Goal: Task Accomplishment & Management: Manage account settings

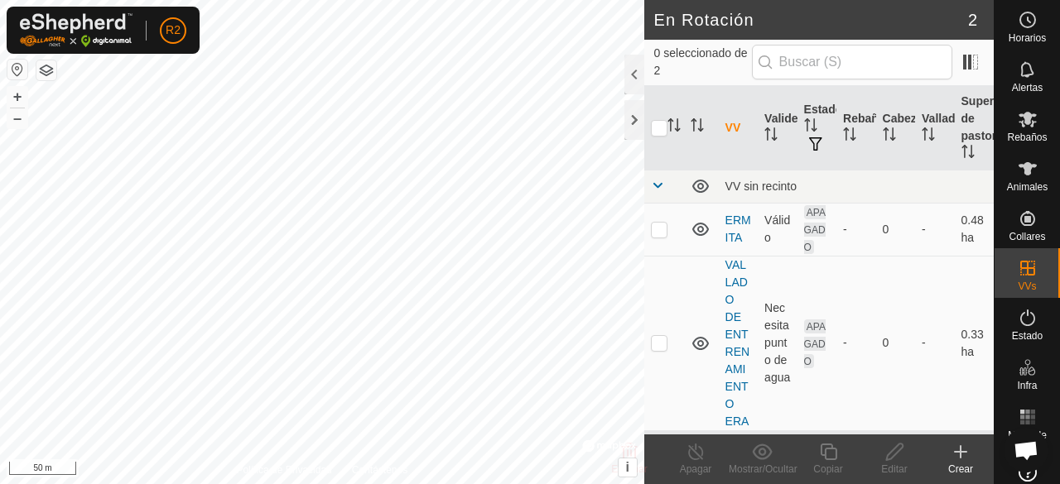
click at [961, 464] on div "Crear" at bounding box center [960, 469] width 66 height 15
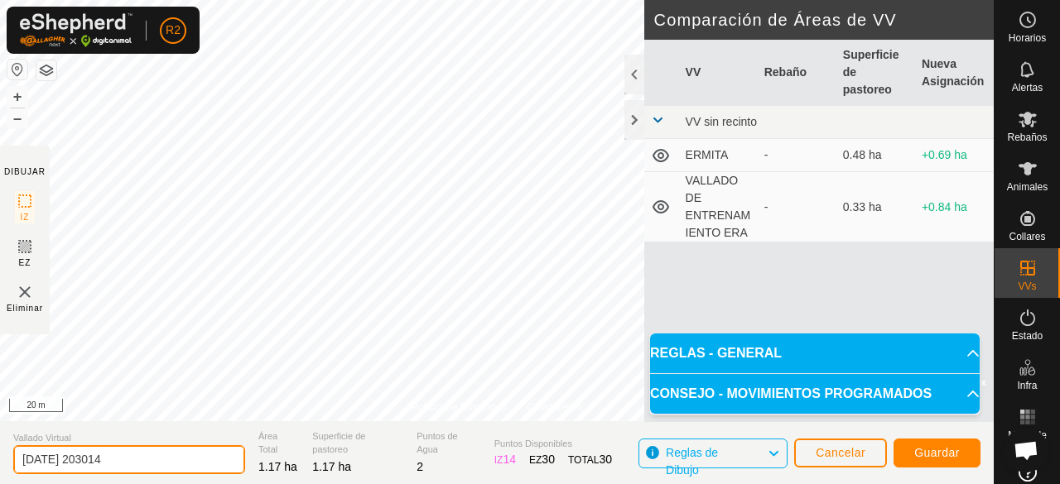
click at [211, 461] on input "[DATE] 203014" at bounding box center [129, 459] width 232 height 29
type input "2"
type input "VALLADO ENCIMA DE LA CASA"
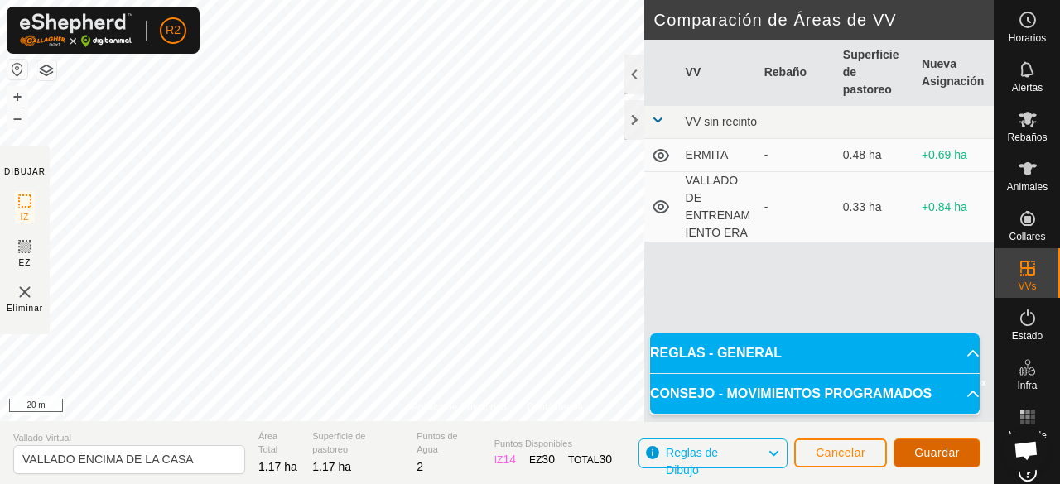
click at [935, 456] on span "Guardar" at bounding box center [937, 452] width 46 height 13
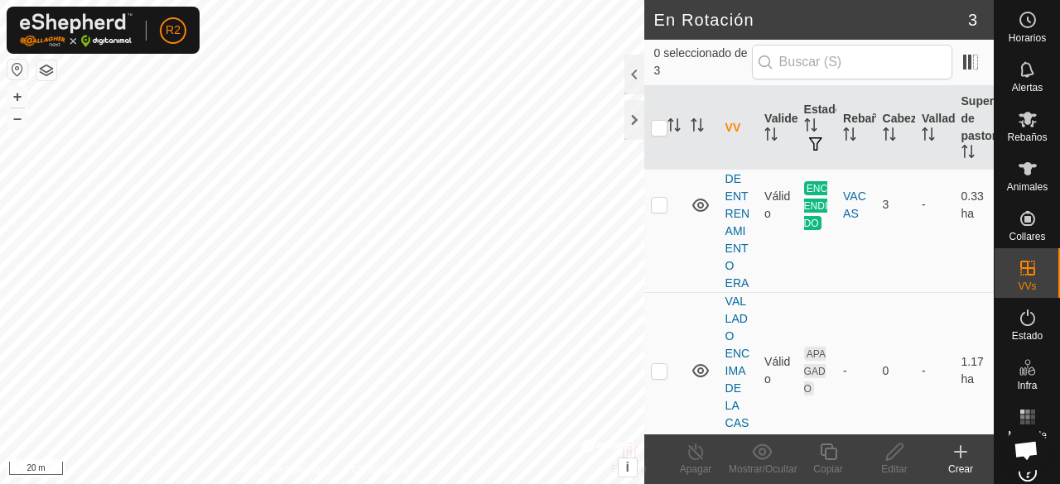
scroll to position [169, 0]
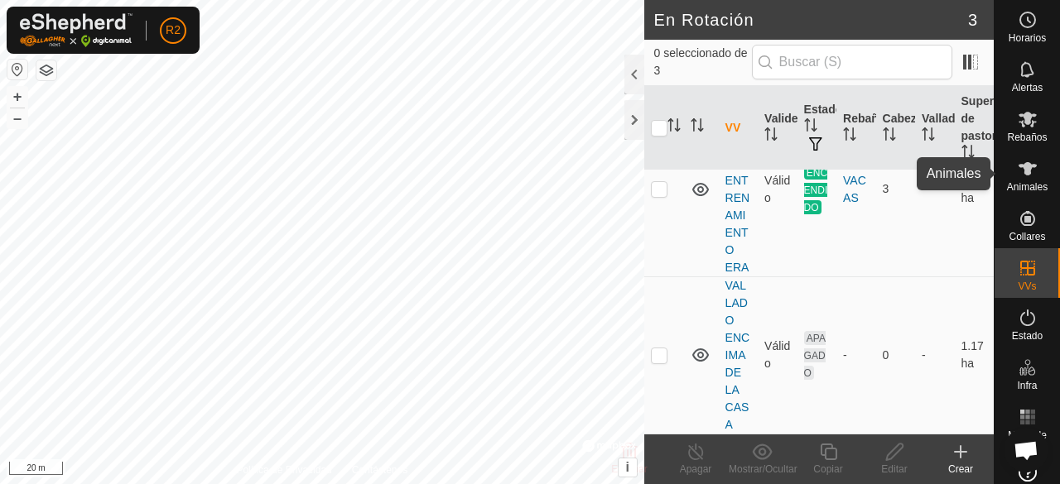
click at [1019, 165] on icon at bounding box center [1027, 168] width 18 height 13
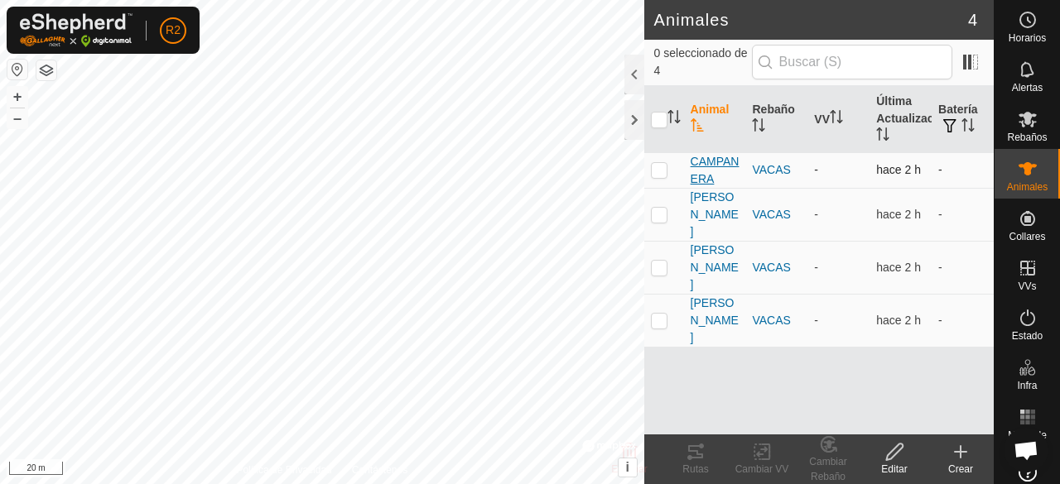
click at [704, 167] on span "CAMPANERA" at bounding box center [714, 170] width 49 height 35
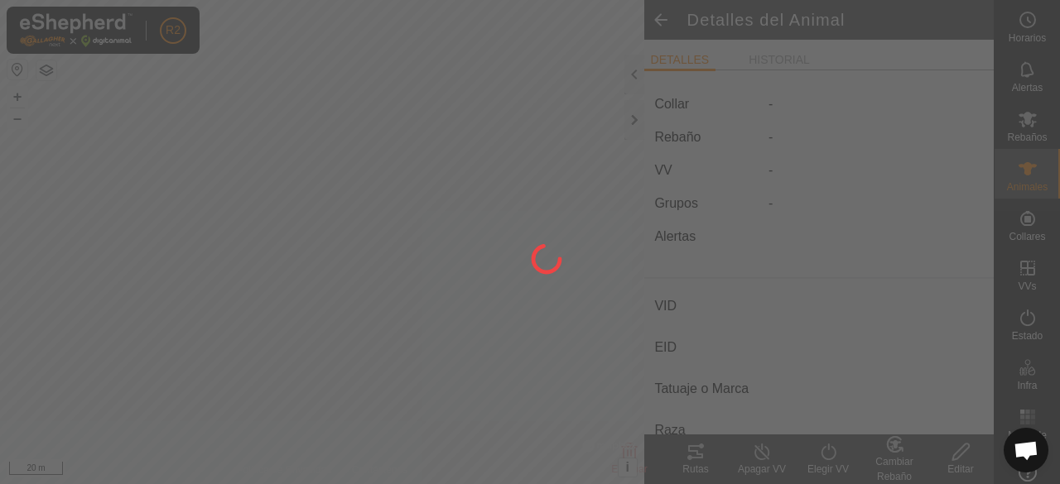
type input "CAMPANERA"
type input "-"
type input "BERRENDO [US_STATE]"
type input "-"
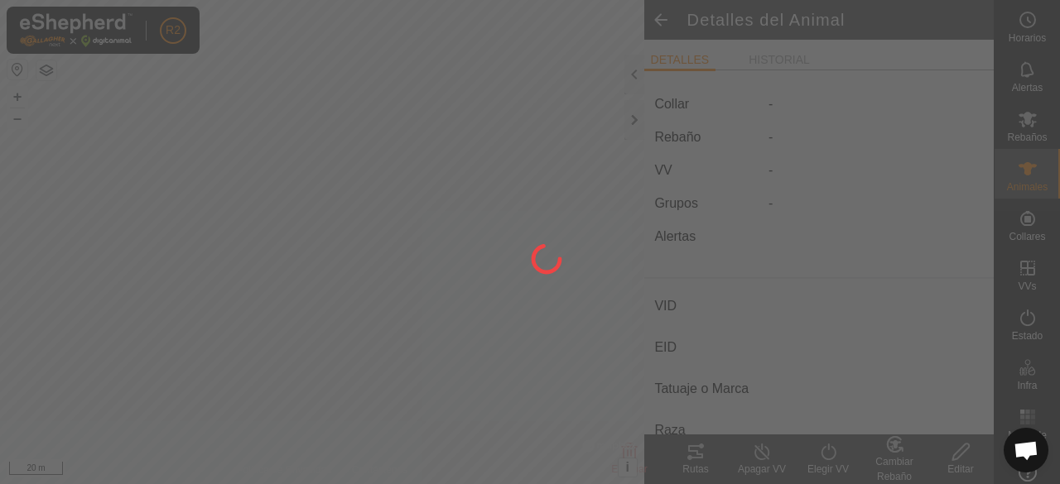
type input "Preñada"
type input "0 kg"
type input "-"
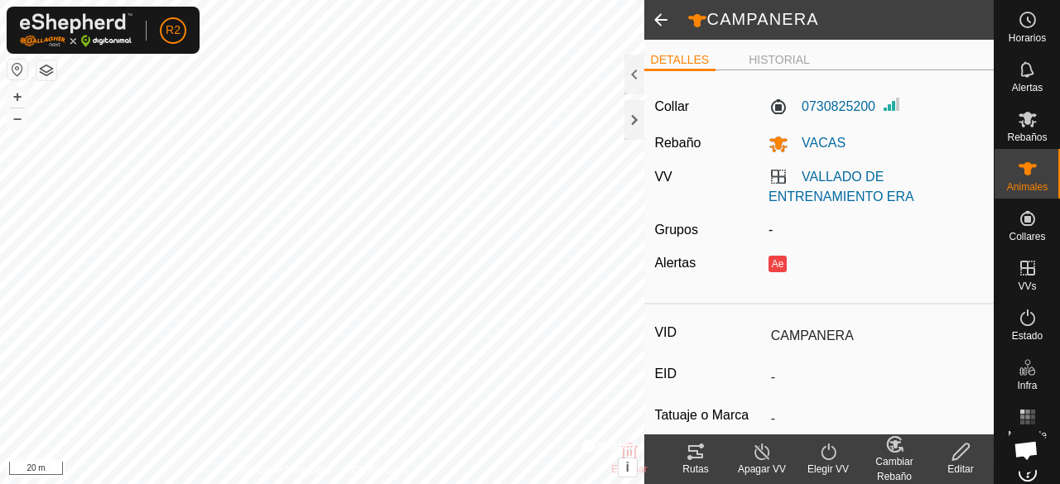
click at [778, 176] on label "VALLADO DE ENTRENAMIENTO ERA" at bounding box center [841, 187] width 146 height 34
click at [802, 176] on link "VALLADO DE ENTRENAMIENTO ERA" at bounding box center [841, 187] width 146 height 34
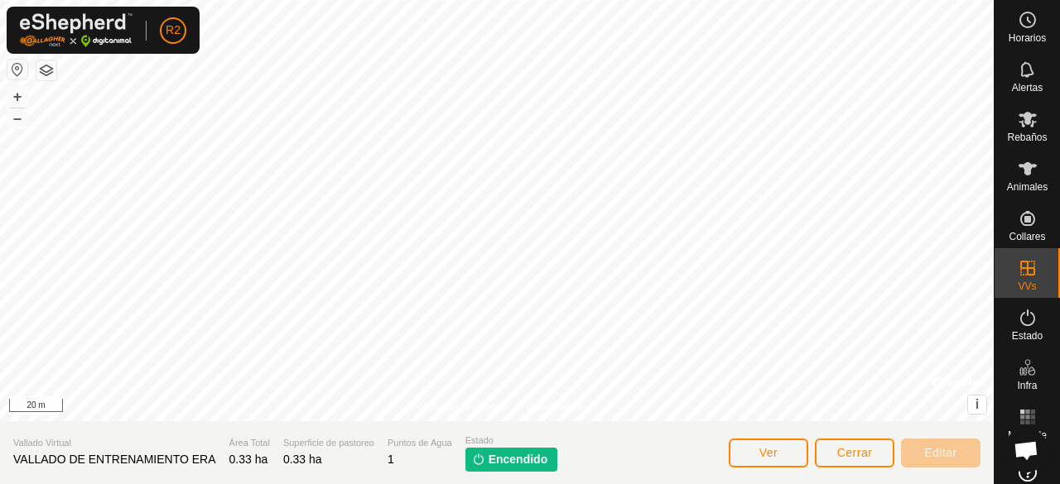
click at [505, 459] on span "Encendido" at bounding box center [518, 459] width 60 height 17
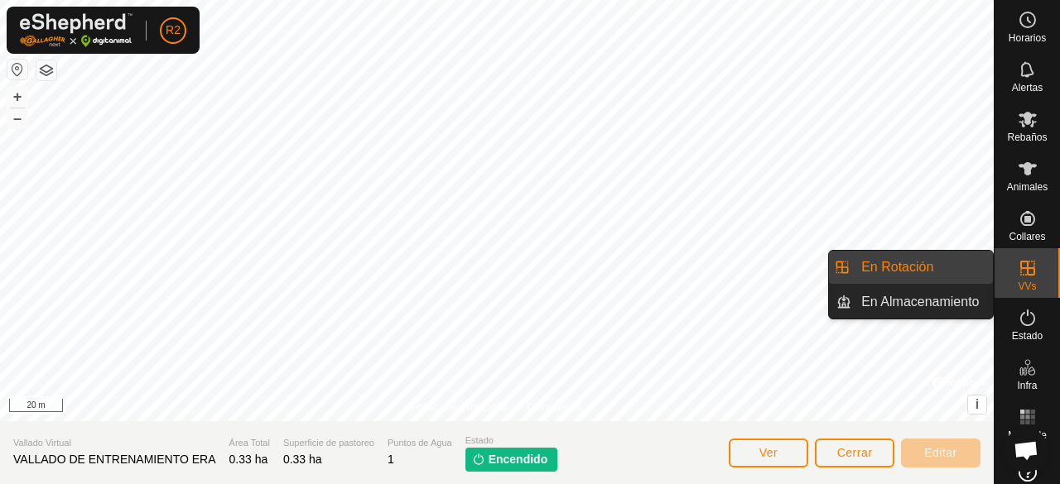
click at [1029, 273] on icon at bounding box center [1027, 268] width 20 height 20
click at [952, 270] on link "En Rotación" at bounding box center [922, 267] width 142 height 33
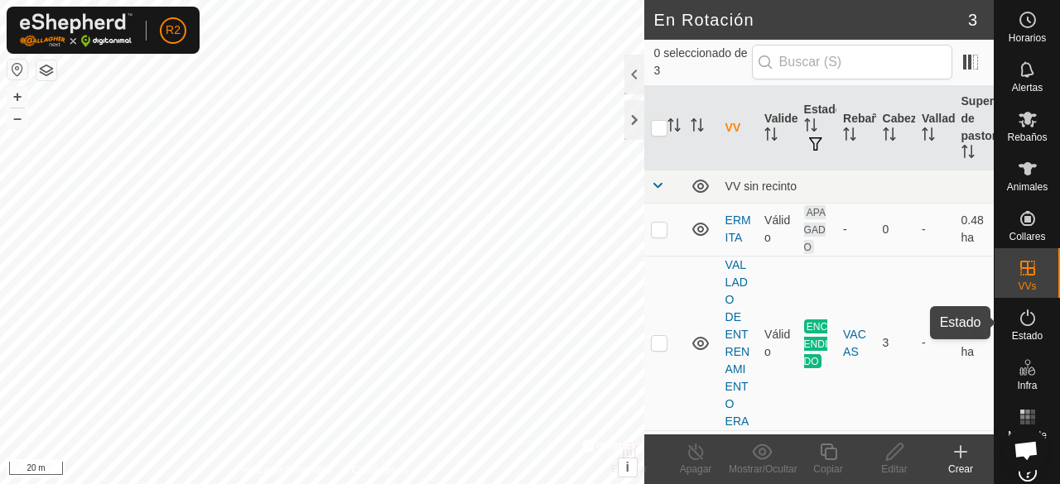
click at [1023, 327] on icon at bounding box center [1027, 318] width 20 height 20
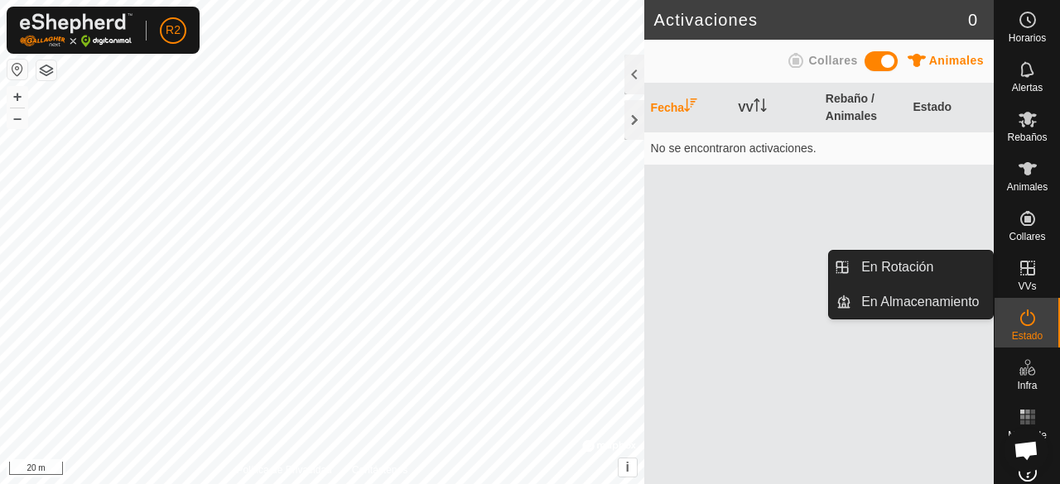
click at [1027, 272] on icon at bounding box center [1027, 268] width 15 height 15
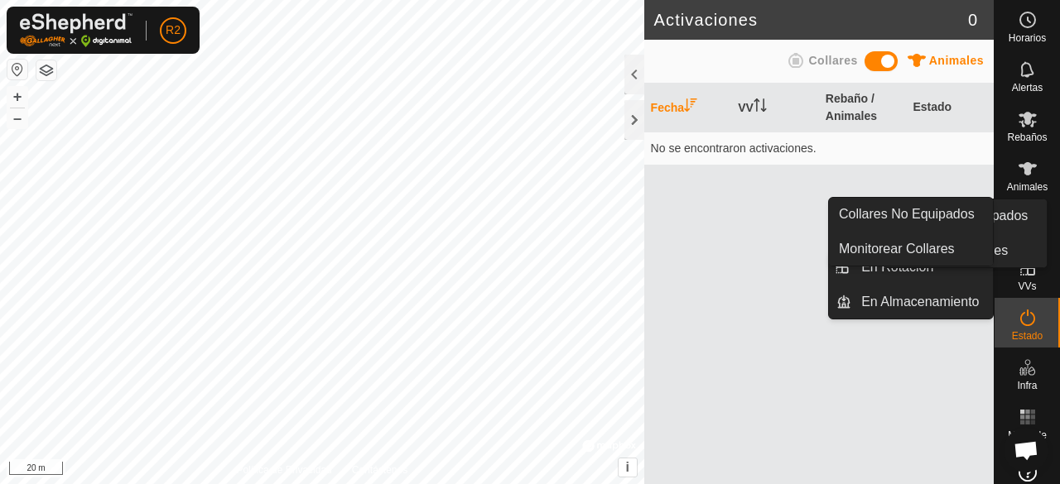
click at [1023, 219] on icon at bounding box center [1027, 218] width 15 height 15
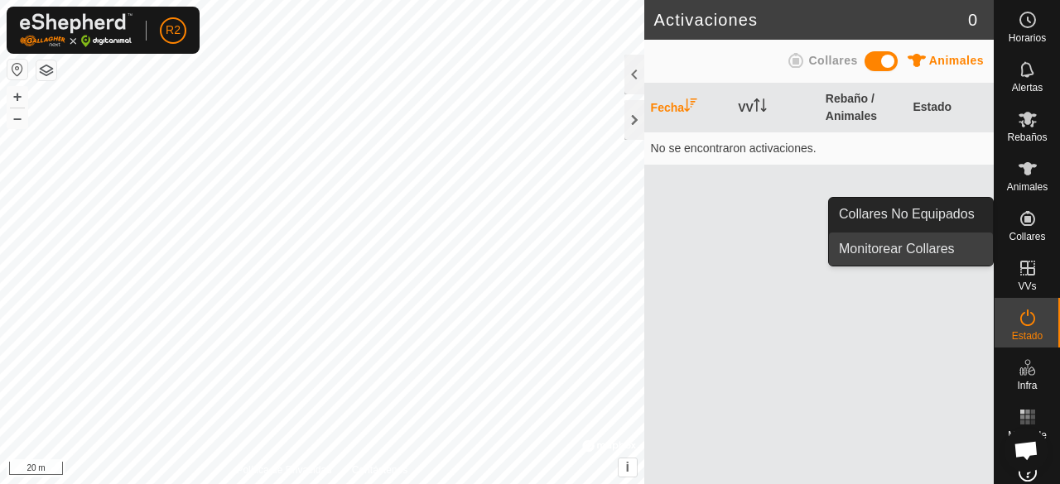
click at [935, 245] on link "Monitorear Collares" at bounding box center [911, 249] width 164 height 33
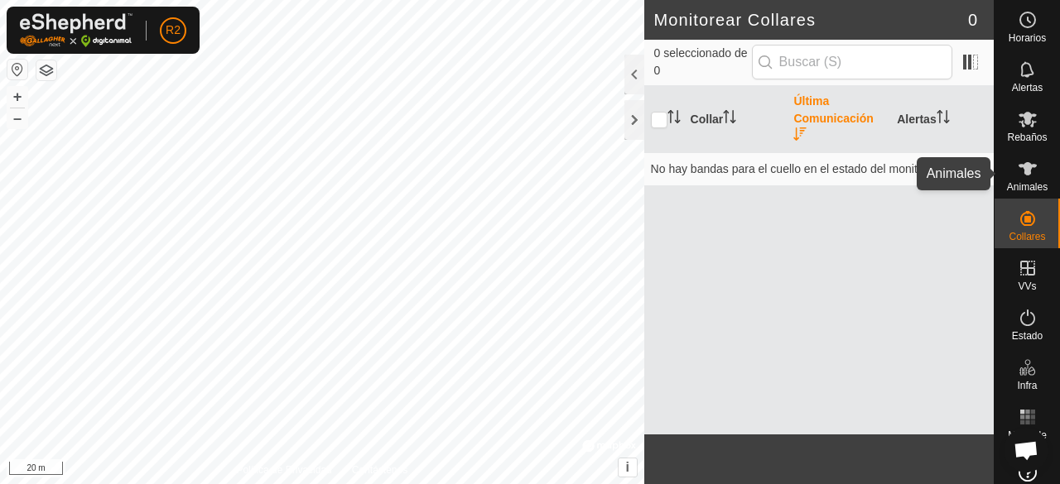
click at [1018, 172] on icon at bounding box center [1027, 168] width 18 height 13
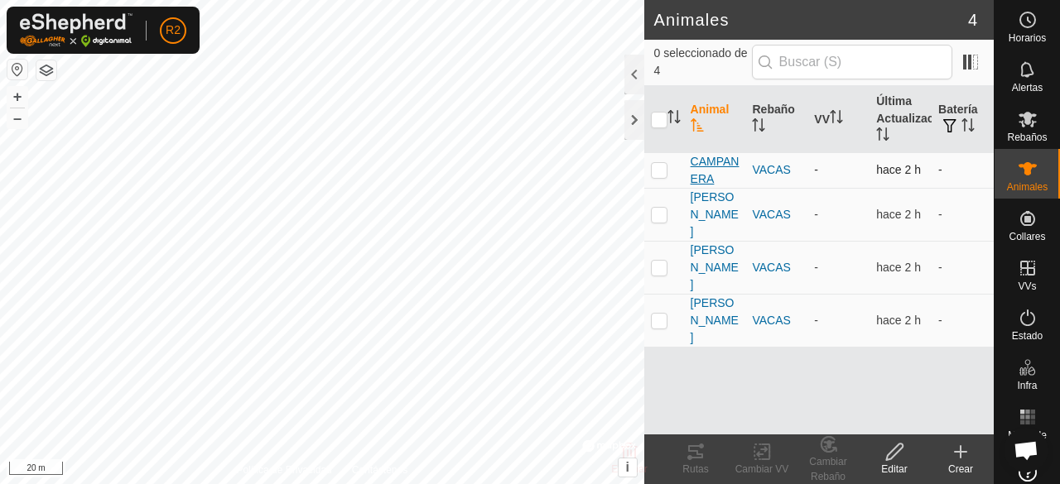
click at [723, 157] on span "CAMPANERA" at bounding box center [714, 170] width 49 height 35
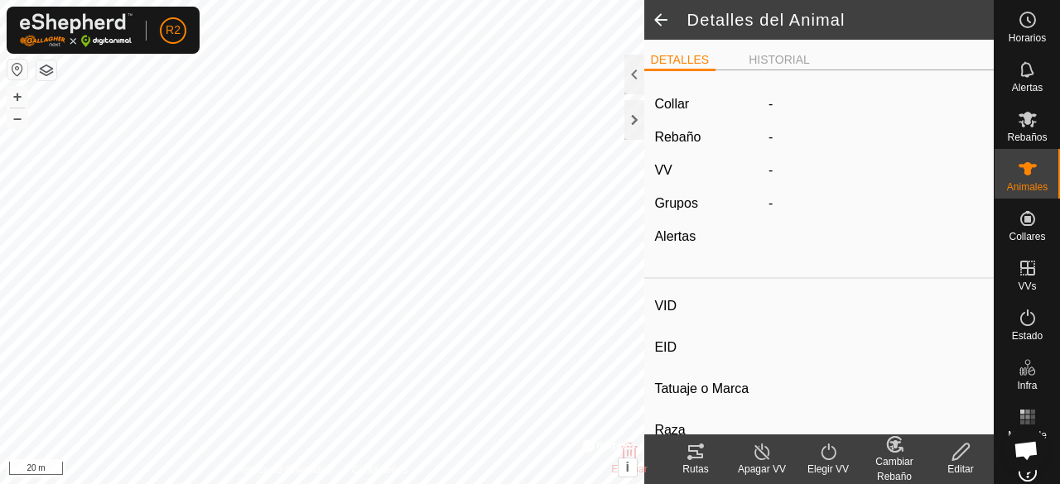
type input "CAMPANERA"
type input "-"
type input "BERRENDO [US_STATE]"
type input "-"
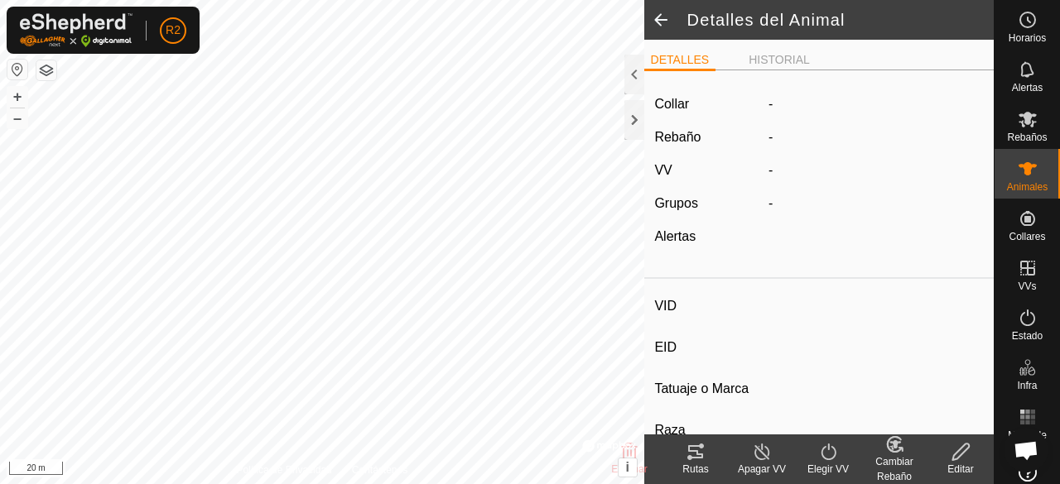
type input "Preñada"
type input "0 kg"
type input "-"
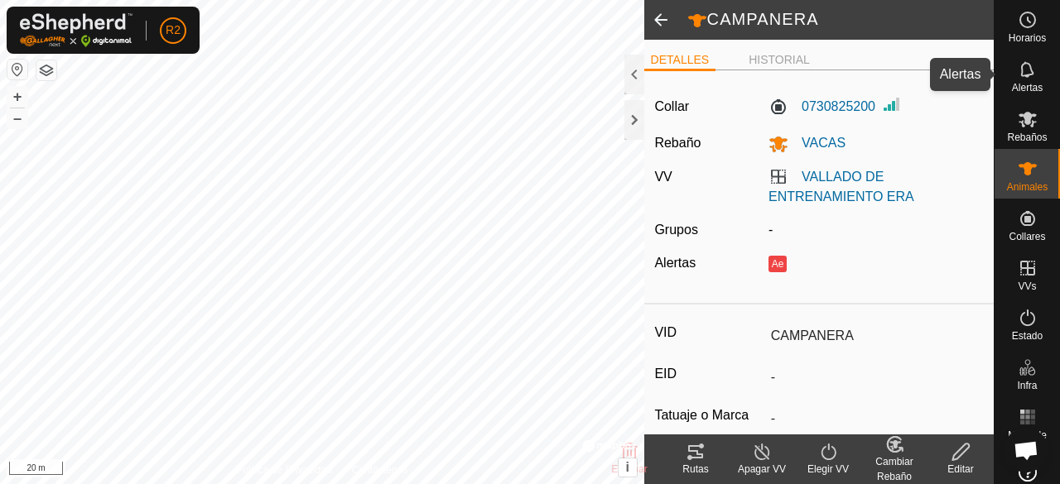
click at [1026, 77] on icon at bounding box center [1027, 70] width 20 height 20
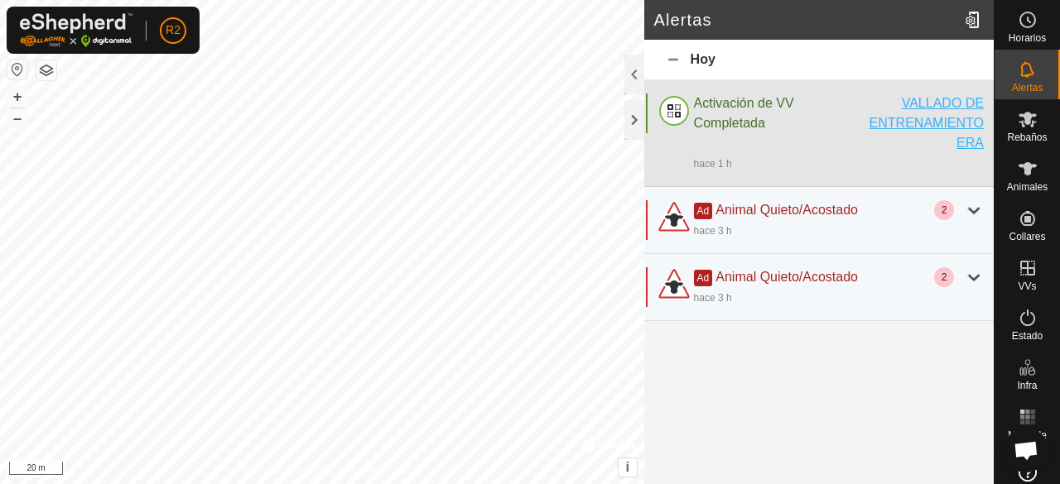
click at [935, 130] on div "VALLADO DE ENTRENAMIENTO ERA" at bounding box center [926, 124] width 116 height 60
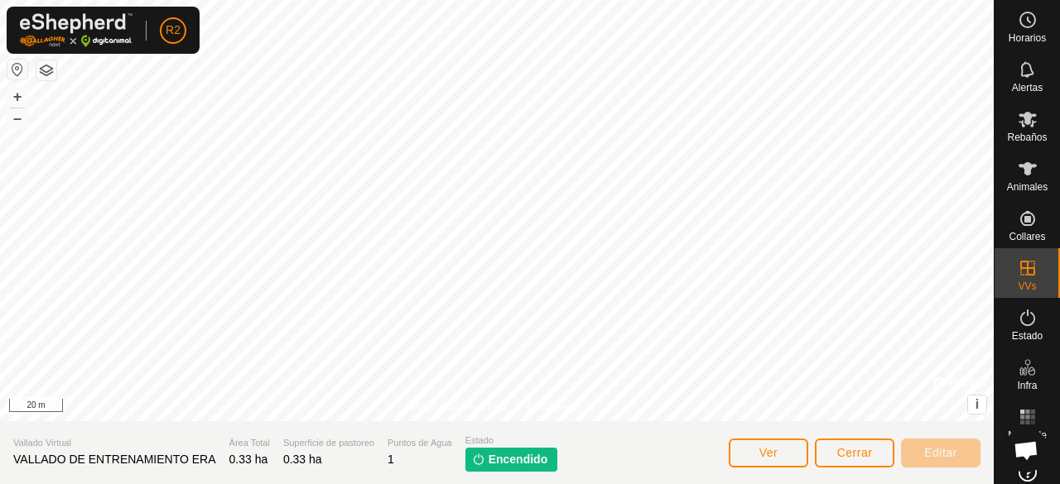
click at [482, 456] on img at bounding box center [478, 459] width 13 height 13
click at [796, 452] on button "Ver" at bounding box center [768, 453] width 79 height 29
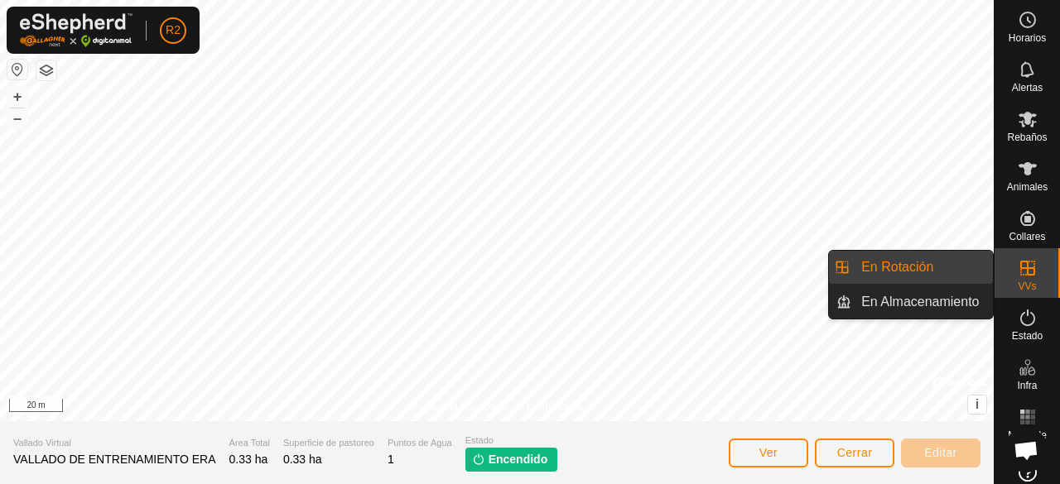
click at [960, 267] on link "En Rotación" at bounding box center [922, 267] width 142 height 33
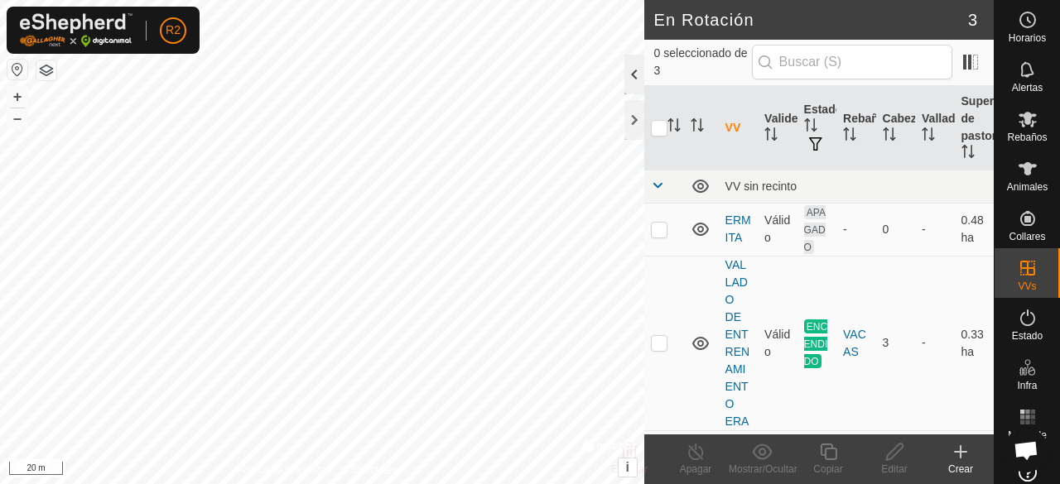
click at [631, 74] on div at bounding box center [634, 75] width 20 height 40
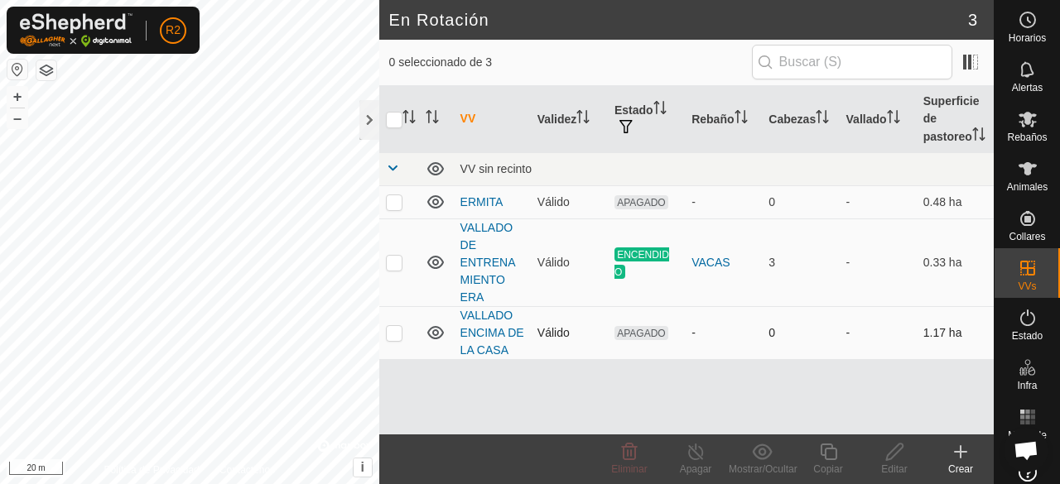
click at [486, 340] on td "VALLADO ENCIMA DE LA CASA" at bounding box center [492, 332] width 77 height 53
click at [486, 349] on link "VALLADO ENCIMA DE LA CASA" at bounding box center [492, 333] width 64 height 48
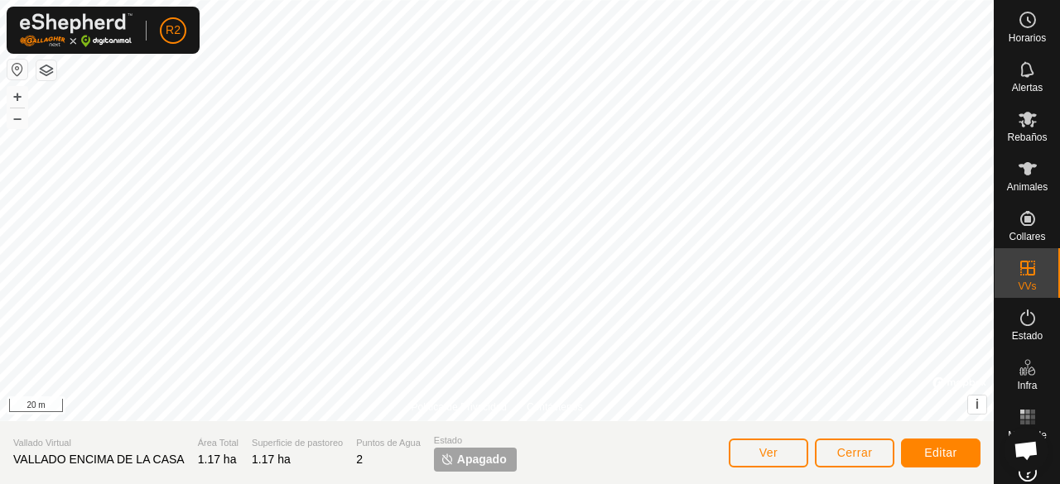
click at [465, 467] on span "Apagado" at bounding box center [482, 459] width 50 height 17
click at [1025, 326] on icon at bounding box center [1027, 318] width 20 height 20
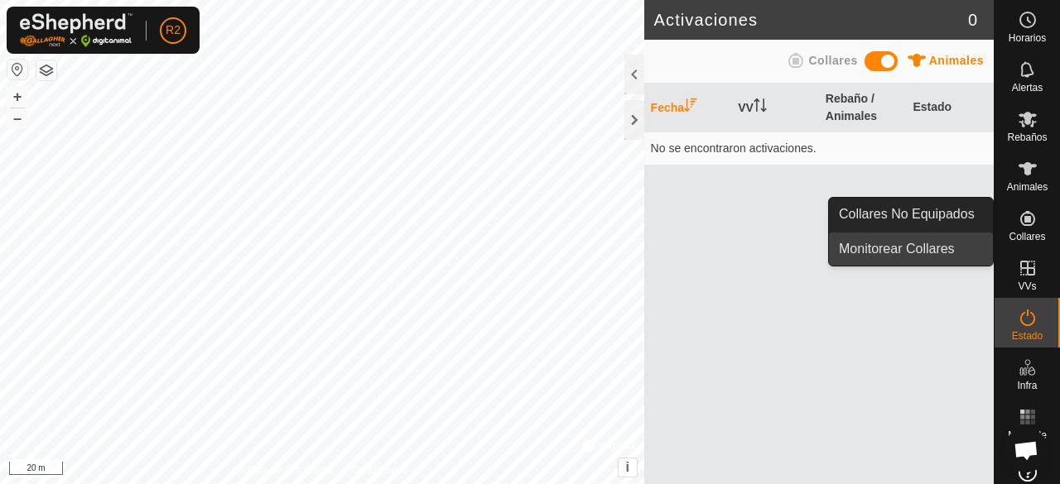
click at [926, 249] on link "Monitorear Collares" at bounding box center [911, 249] width 164 height 33
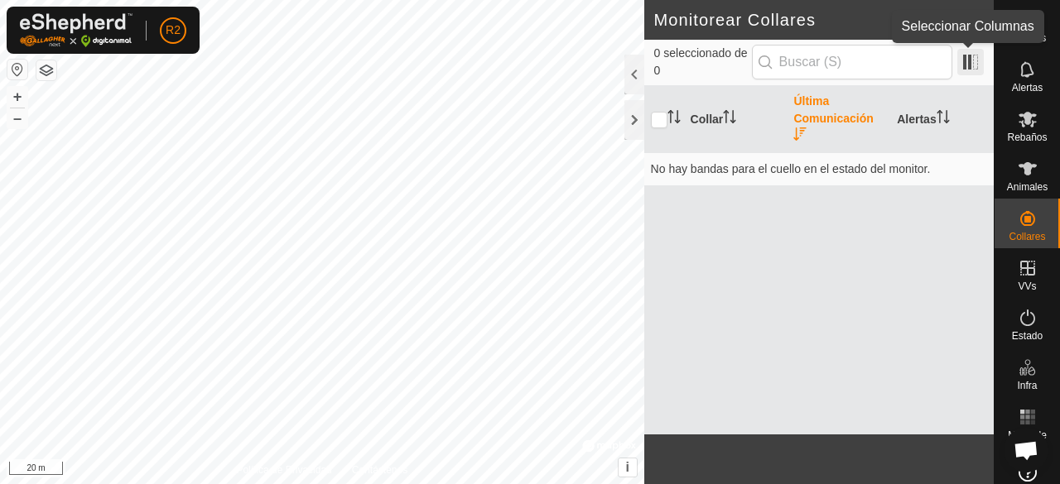
click at [973, 54] on span at bounding box center [970, 62] width 26 height 26
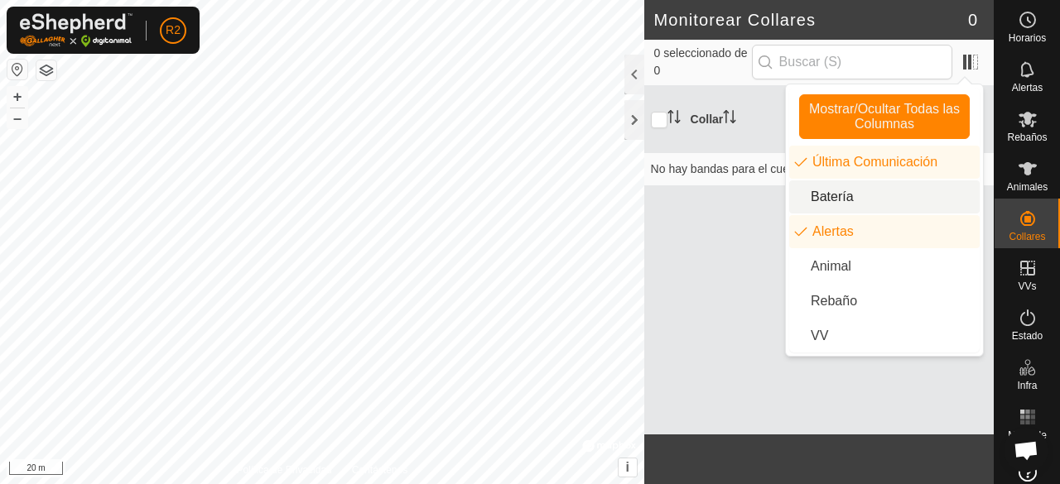
click at [884, 204] on li "Batería" at bounding box center [884, 196] width 190 height 33
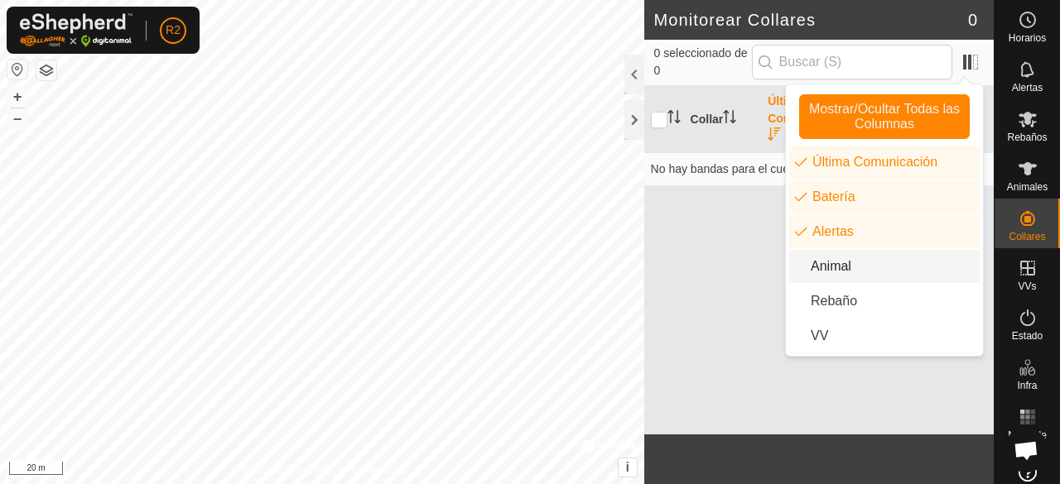
click at [884, 273] on li "Animal" at bounding box center [884, 266] width 190 height 33
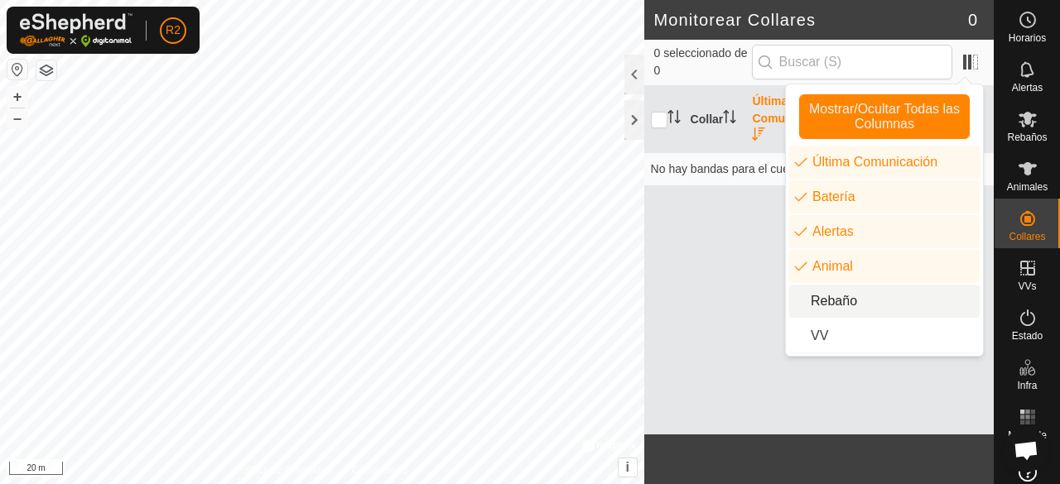
click at [887, 303] on li "Rebaño" at bounding box center [884, 301] width 190 height 33
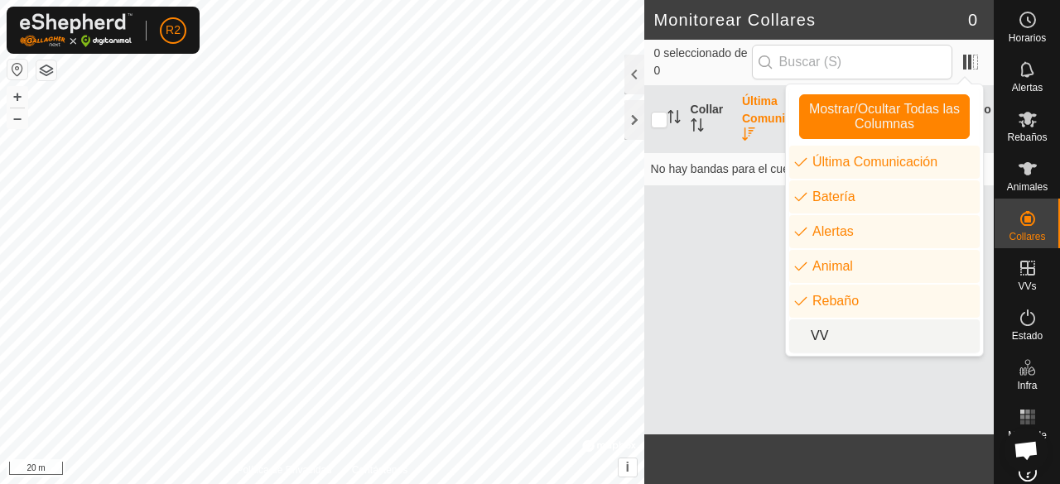
click at [820, 349] on li "VV" at bounding box center [884, 336] width 190 height 33
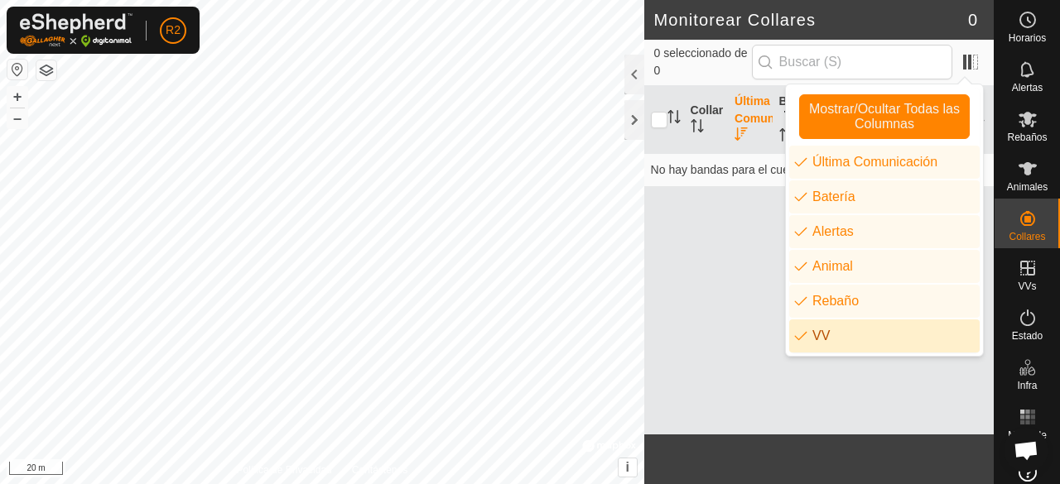
click at [837, 407] on div "Collar Última Comunicación Batería Alertas Animal Rebaño VV No hay bandas para …" at bounding box center [818, 260] width 349 height 349
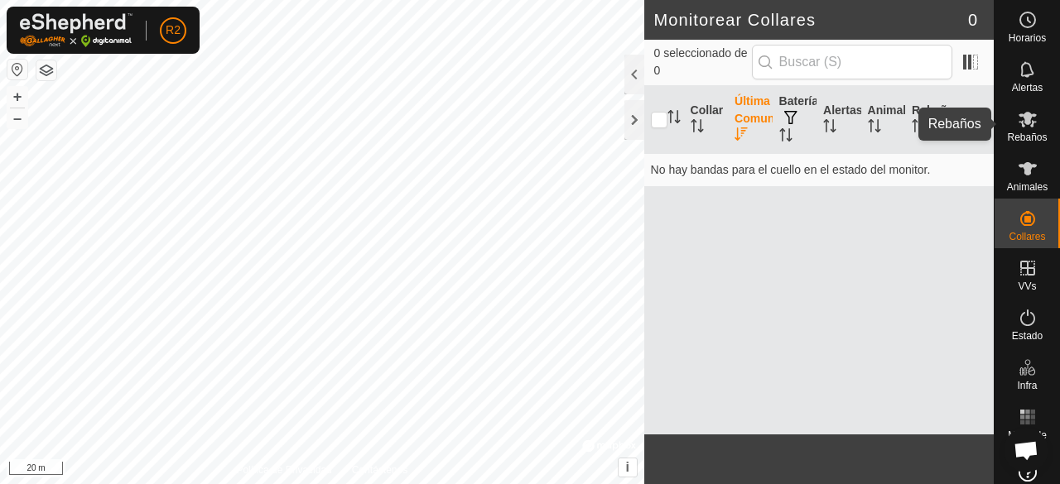
click at [1020, 133] on span "Rebaños" at bounding box center [1027, 137] width 40 height 10
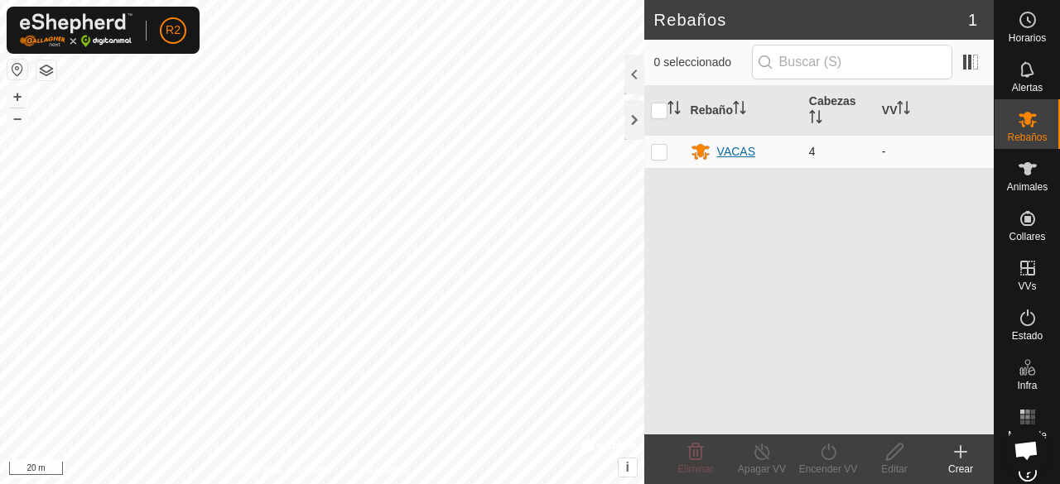
click at [747, 150] on div "VACAS" at bounding box center [736, 151] width 38 height 17
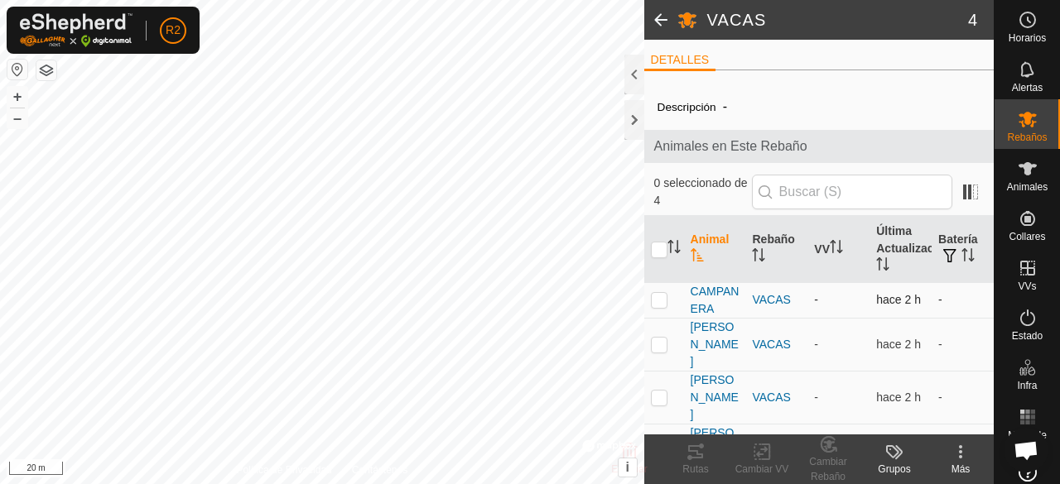
click at [657, 293] on p-checkbox at bounding box center [659, 299] width 17 height 13
checkbox input "true"
click at [662, 325] on td at bounding box center [664, 344] width 40 height 53
checkbox input "true"
click at [661, 391] on p-checkbox at bounding box center [659, 397] width 17 height 13
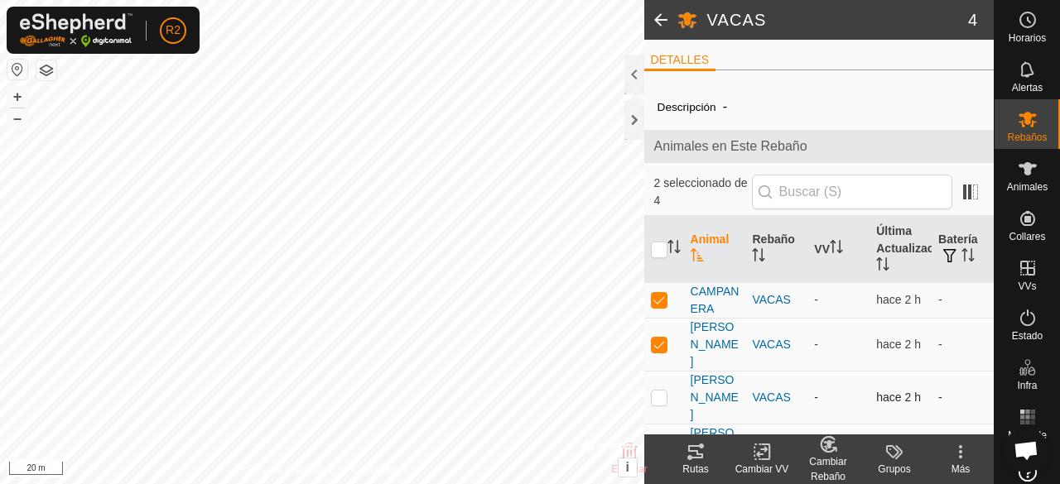
checkbox input "true"
click at [658, 444] on p-checkbox at bounding box center [659, 450] width 17 height 13
checkbox input "true"
click at [657, 339] on p-checkbox at bounding box center [659, 344] width 17 height 13
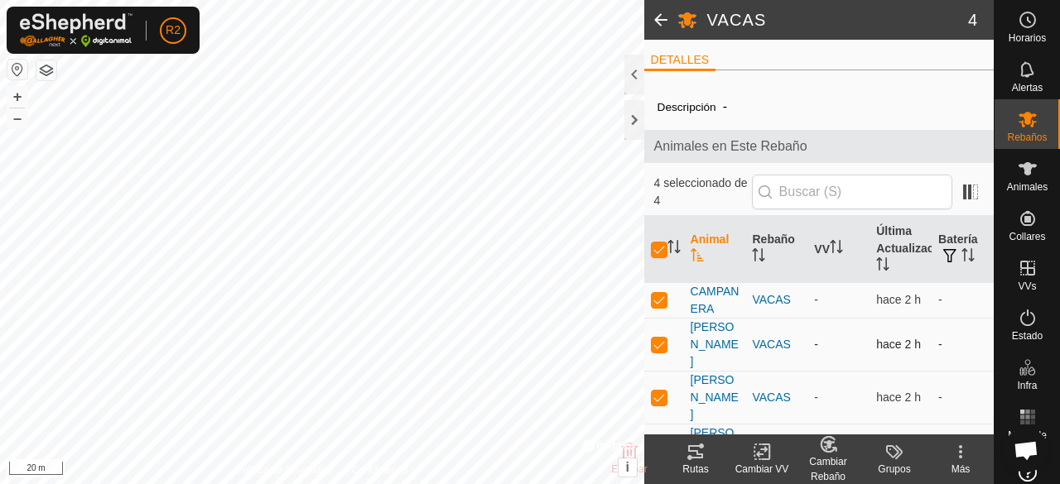
checkbox input "false"
click at [753, 458] on icon at bounding box center [762, 452] width 21 height 20
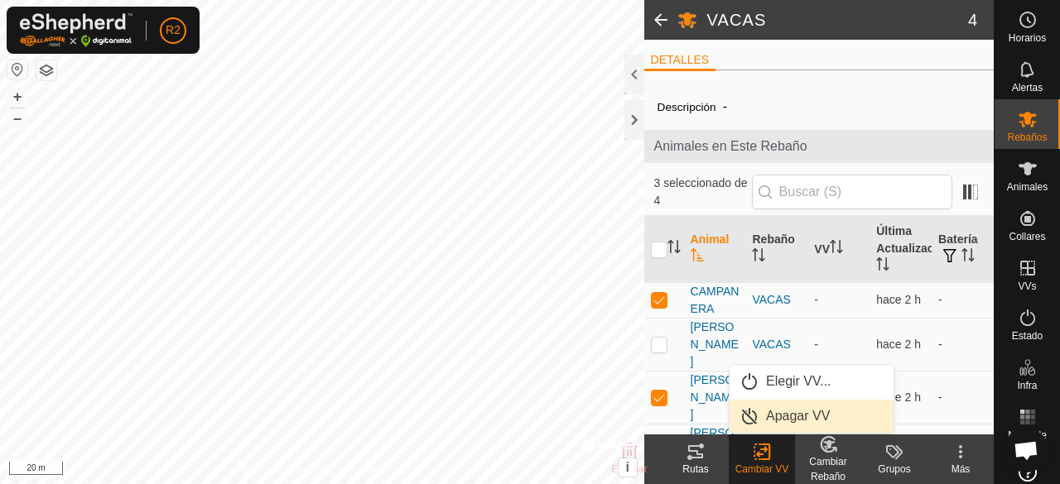
click at [807, 418] on link "Apagar VV" at bounding box center [811, 416] width 164 height 33
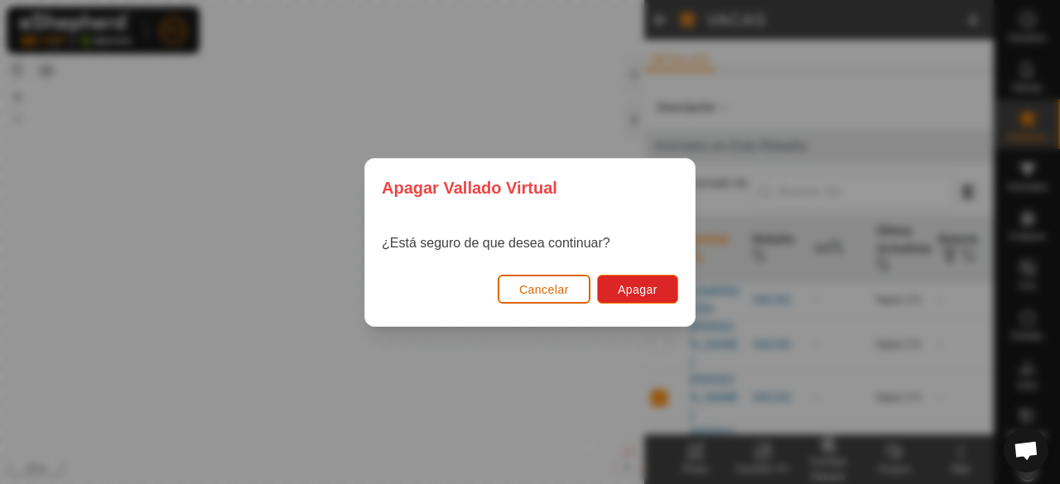
click at [559, 288] on span "Cancelar" at bounding box center [544, 289] width 50 height 13
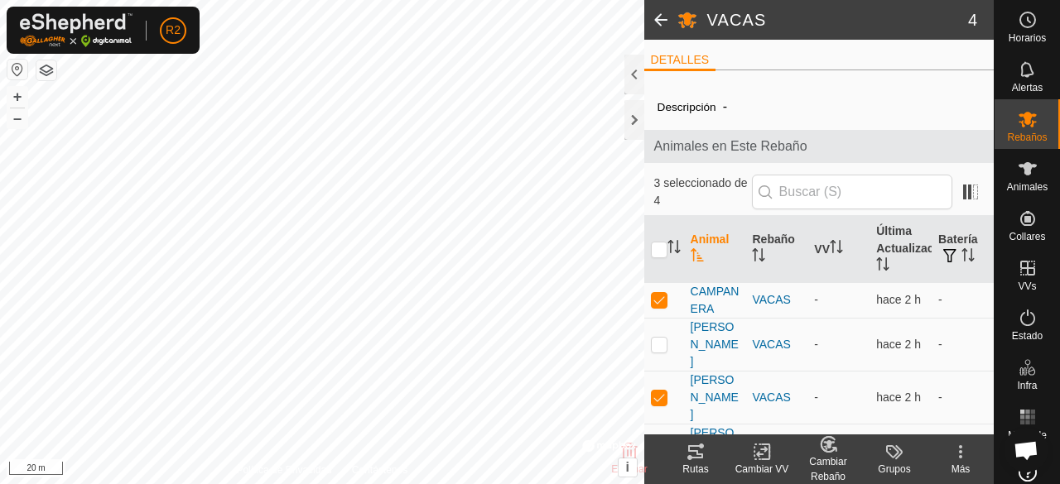
click at [766, 448] on icon at bounding box center [762, 452] width 12 height 11
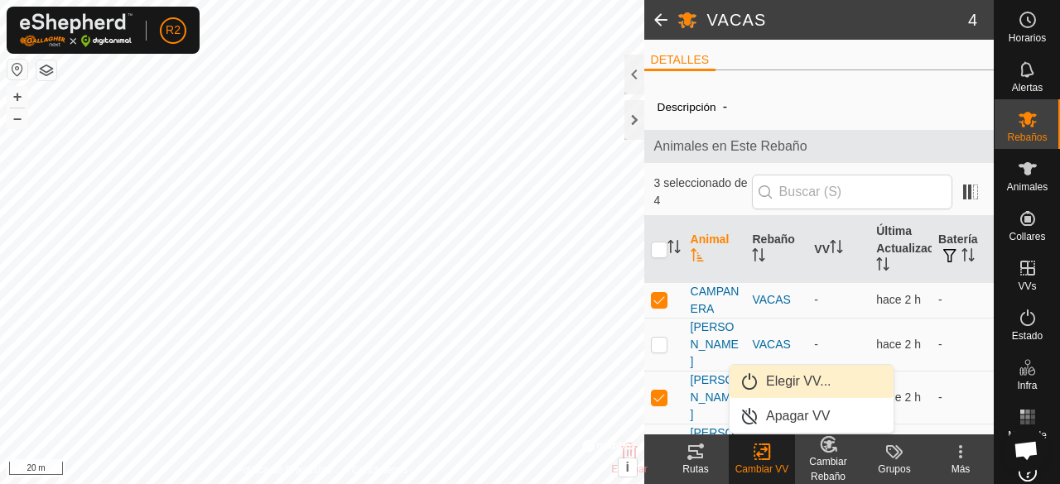
click at [796, 385] on link "Elegir VV..." at bounding box center [811, 381] width 164 height 33
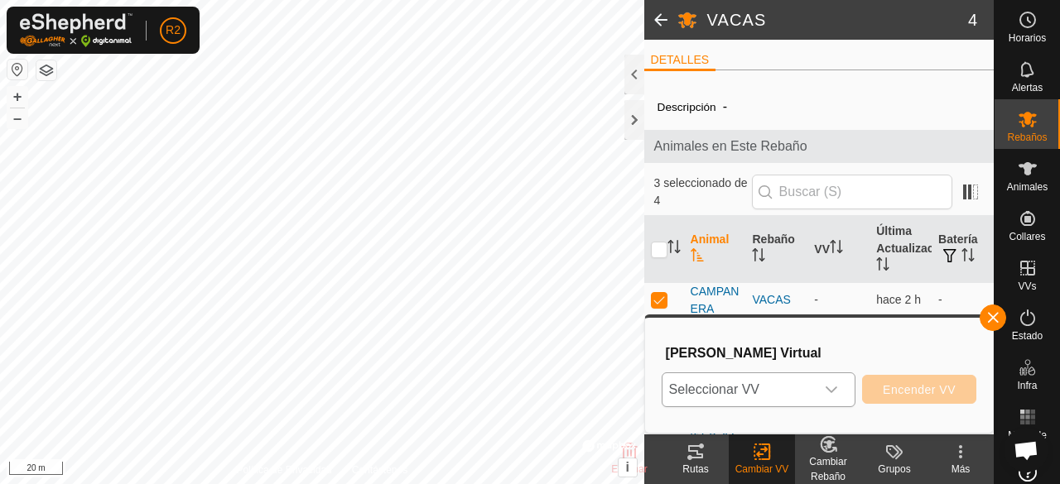
click at [831, 391] on icon "dropdown trigger" at bounding box center [831, 390] width 12 height 7
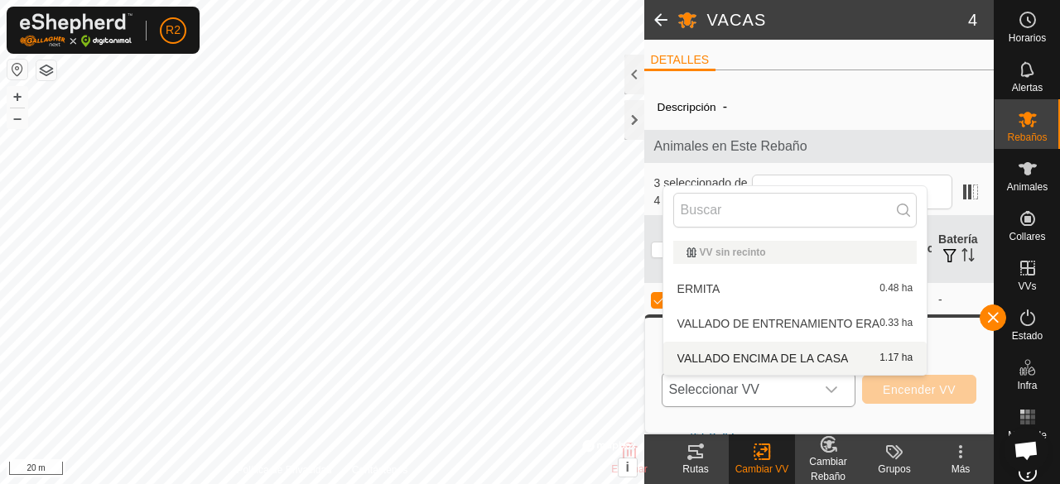
click at [856, 355] on li "VALLADO ENCIMA DE LA CASA 1.17 ha" at bounding box center [795, 358] width 264 height 33
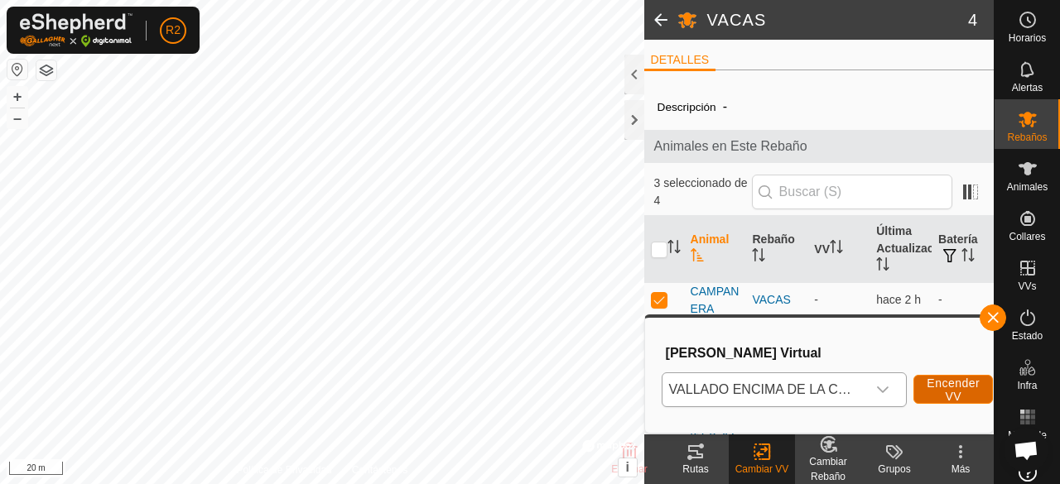
click at [934, 392] on span "Encender VV" at bounding box center [952, 390] width 53 height 26
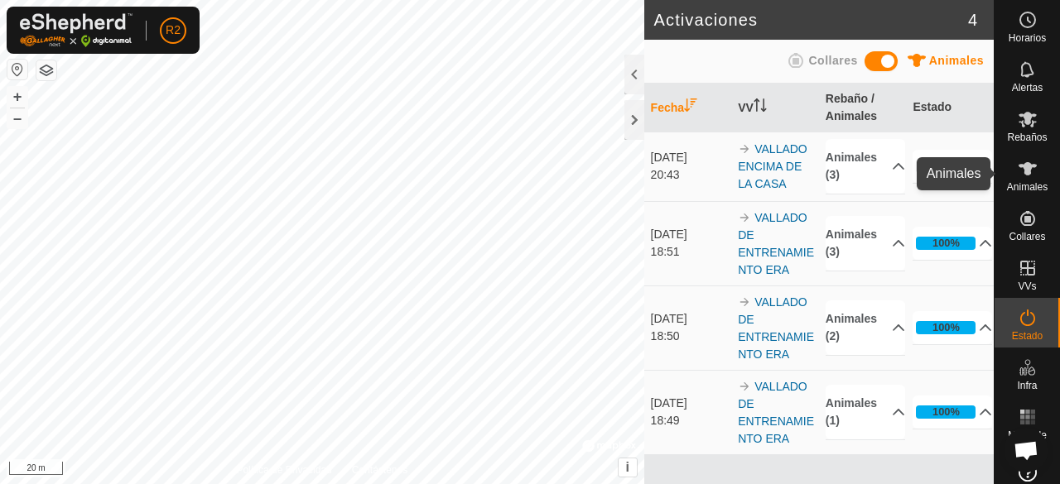
click at [1018, 175] on icon at bounding box center [1027, 168] width 18 height 13
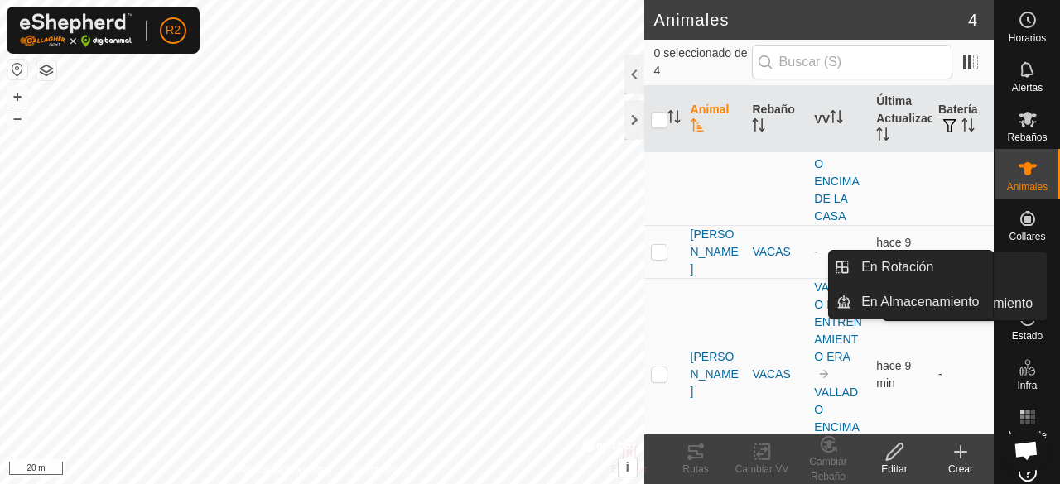
scroll to position [116, 0]
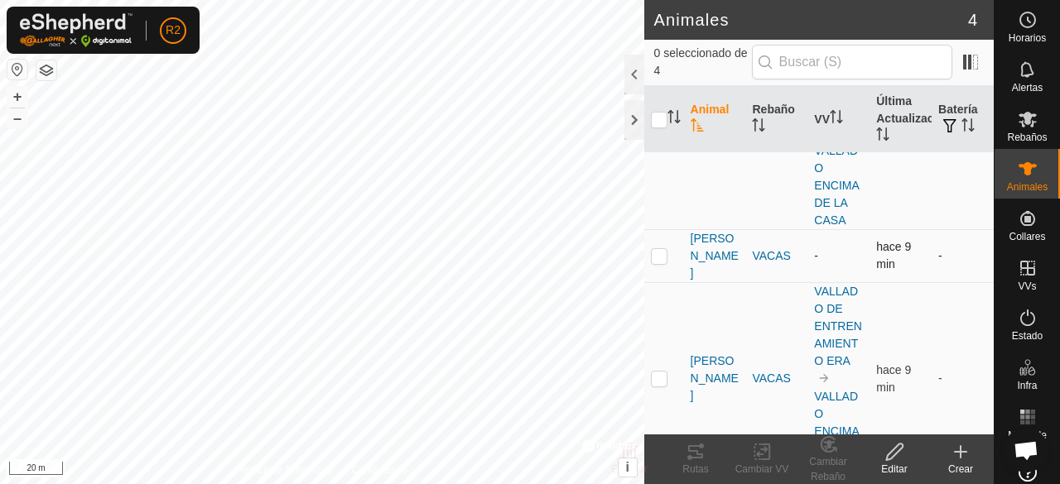
click at [662, 249] on p-checkbox at bounding box center [659, 255] width 17 height 13
checkbox input "true"
click at [750, 456] on change-vp-svg-icon at bounding box center [762, 452] width 66 height 20
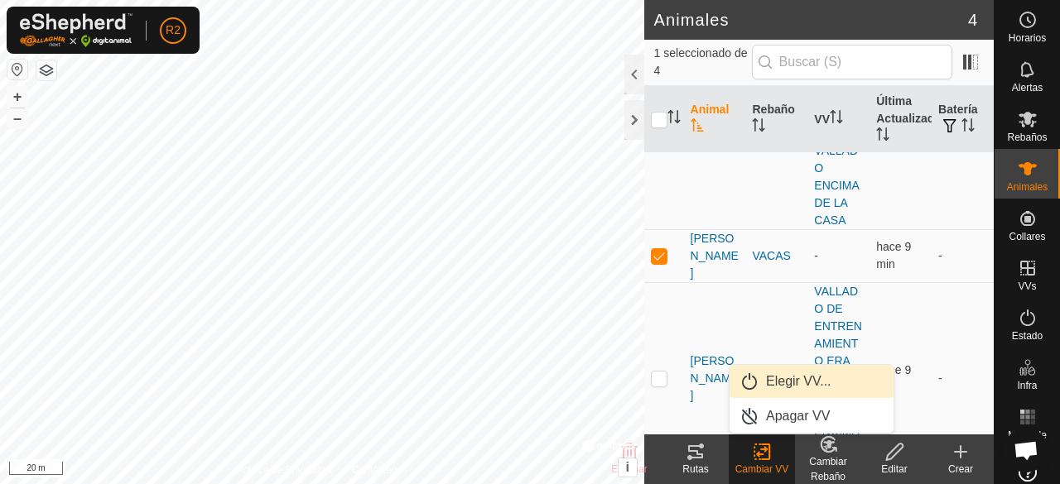
click at [810, 385] on link "Elegir VV..." at bounding box center [811, 381] width 164 height 33
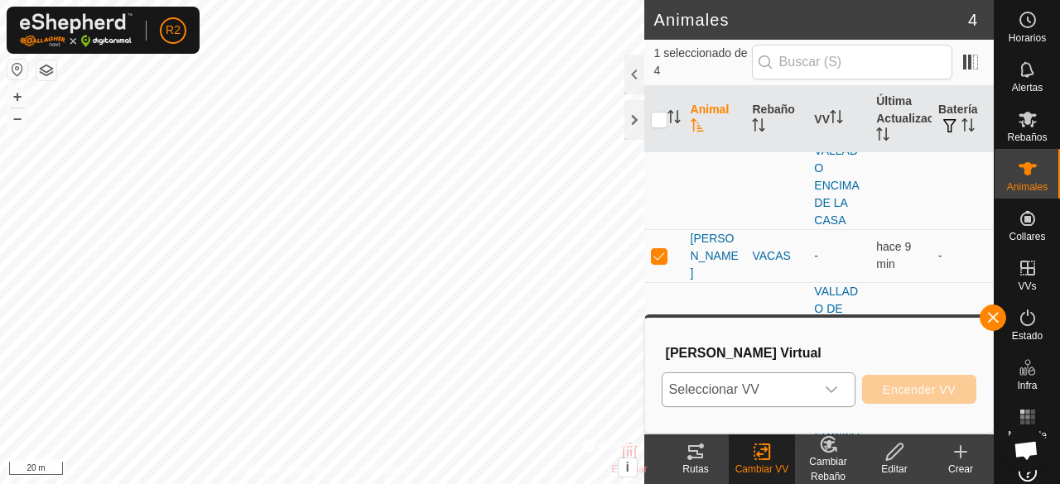
click at [835, 392] on icon "dropdown trigger" at bounding box center [831, 389] width 13 height 13
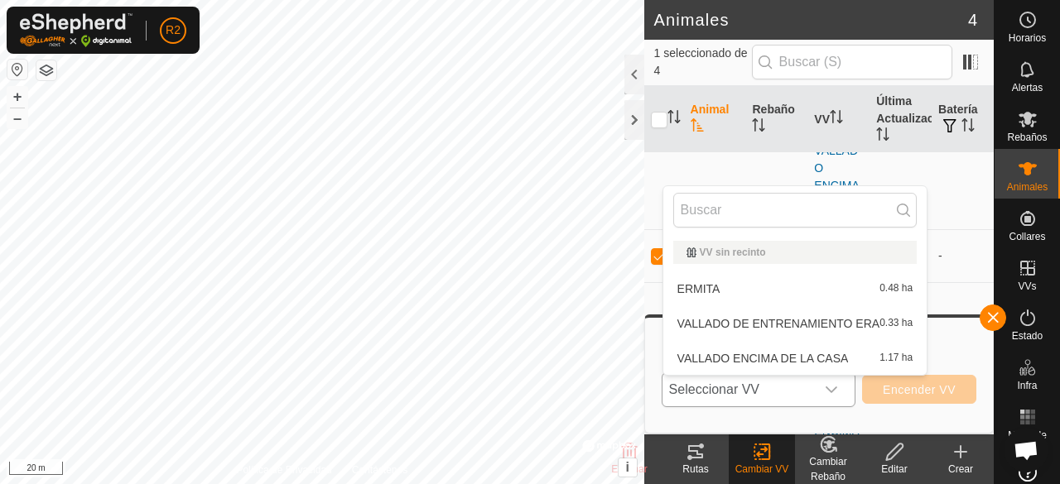
click at [838, 354] on li "VALLADO ENCIMA DE LA CASA 1.17 ha" at bounding box center [795, 358] width 264 height 33
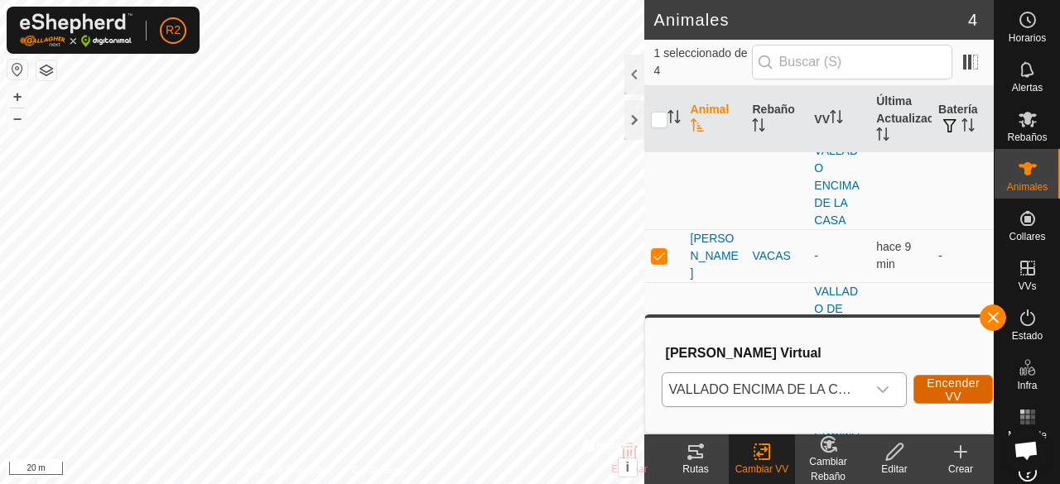
click at [941, 391] on span "Encender VV" at bounding box center [952, 390] width 53 height 26
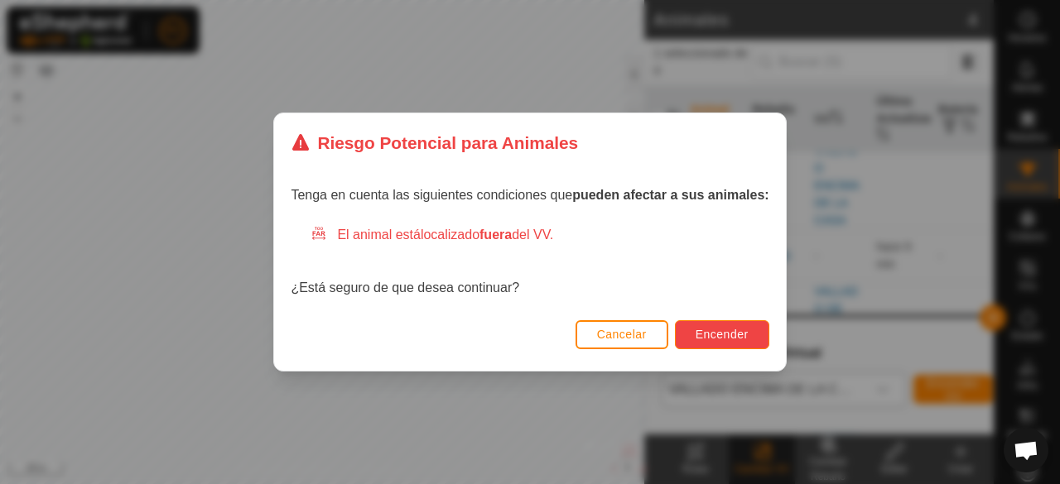
click at [742, 334] on span "Encender" at bounding box center [721, 334] width 53 height 13
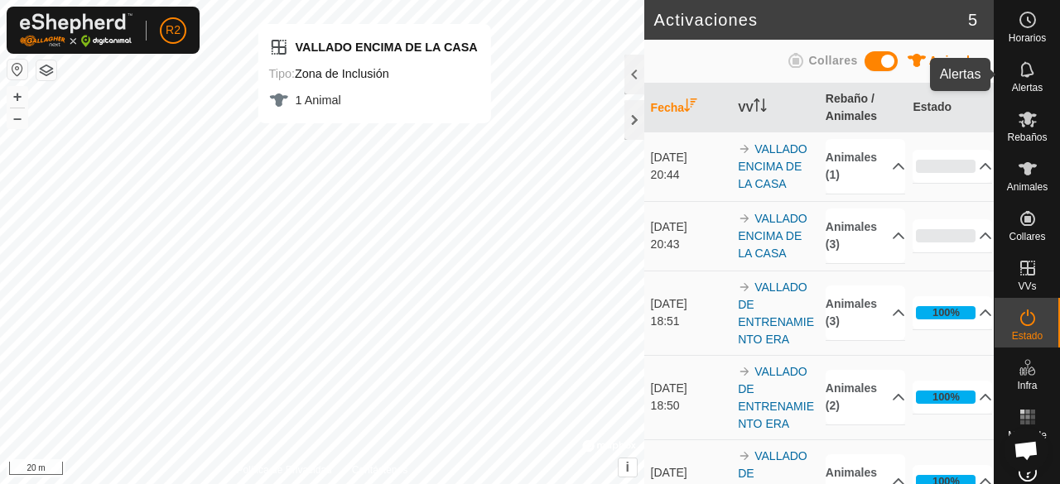
click at [1024, 67] on icon at bounding box center [1027, 70] width 20 height 20
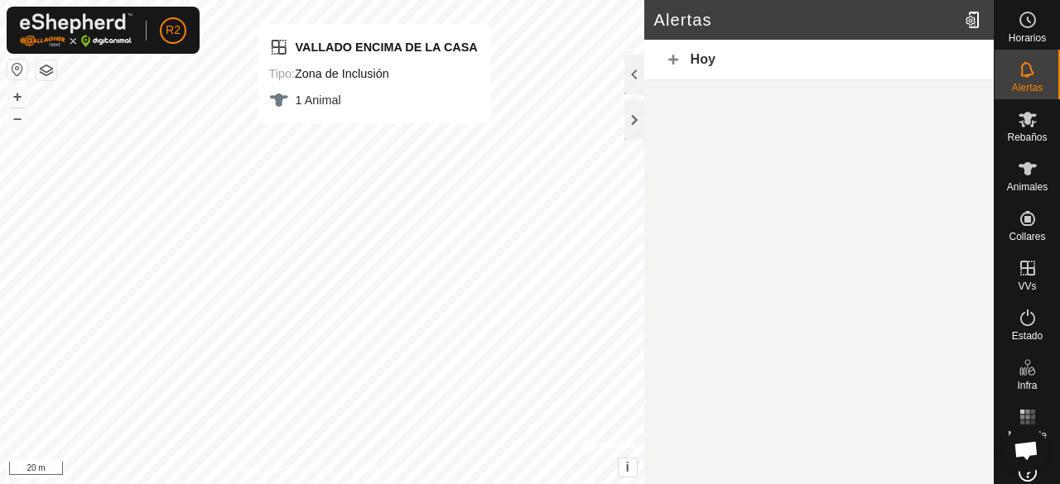
click at [715, 59] on div "Hoy" at bounding box center [818, 60] width 349 height 41
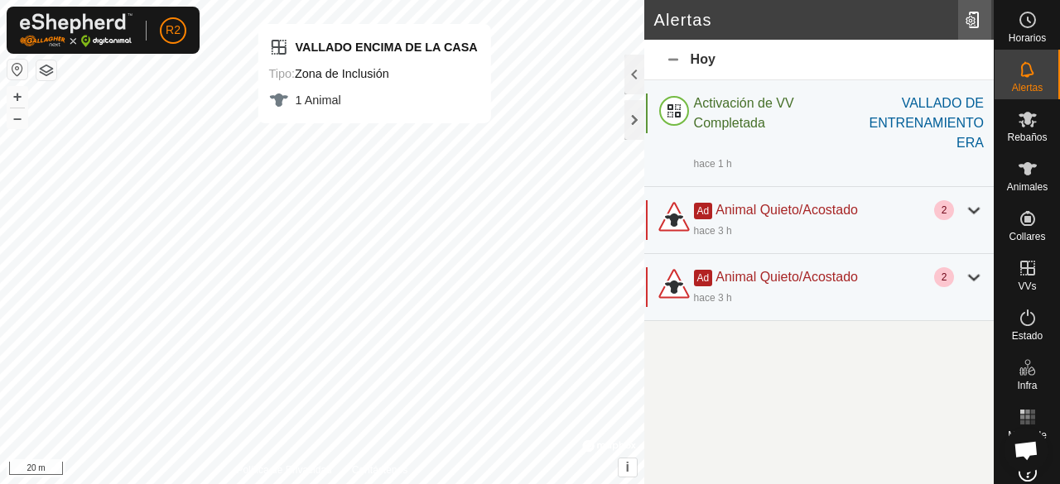
click at [973, 24] on div at bounding box center [974, 20] width 33 height 46
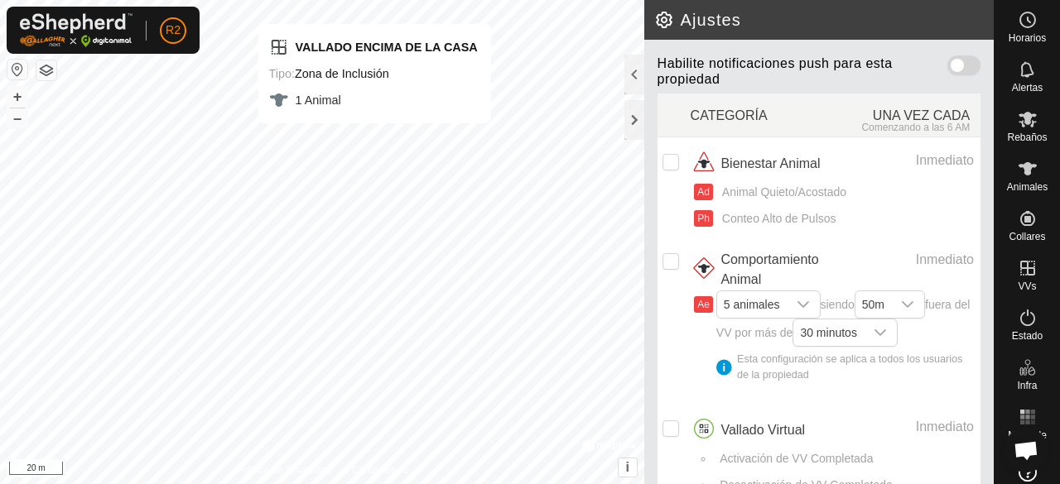
scroll to position [233, 0]
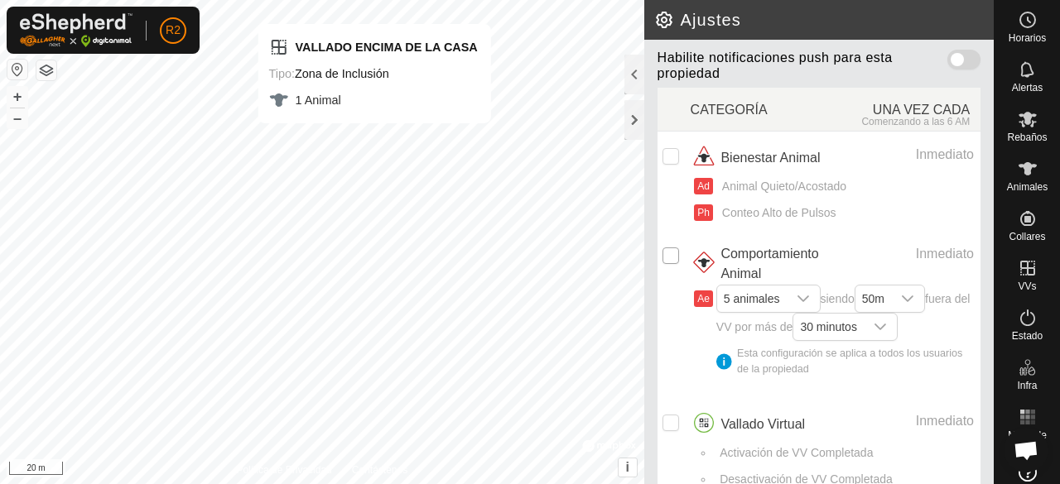
click at [671, 251] on input "checkbox" at bounding box center [670, 256] width 17 height 17
checkbox input "true"
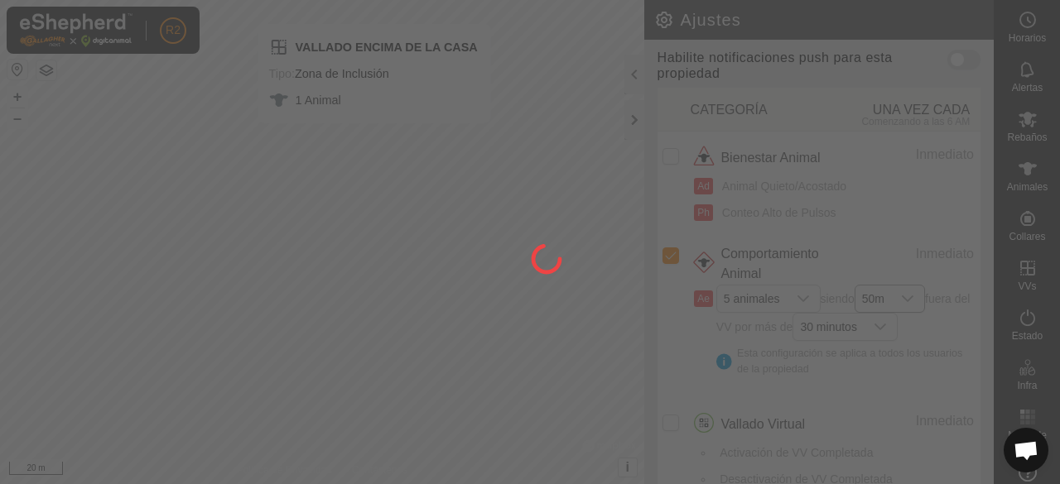
click at [914, 295] on div at bounding box center [530, 242] width 1060 height 484
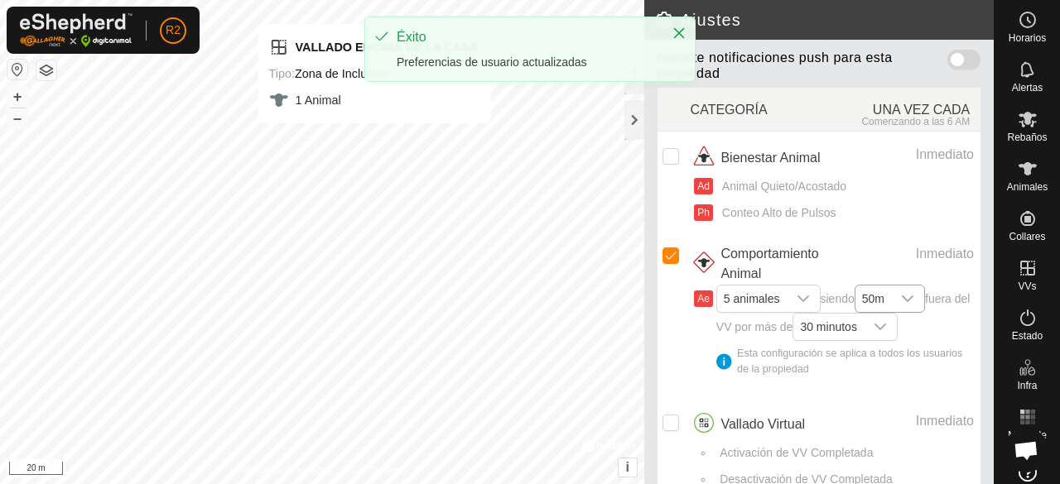
click at [914, 295] on icon "dropdown trigger" at bounding box center [907, 298] width 13 height 13
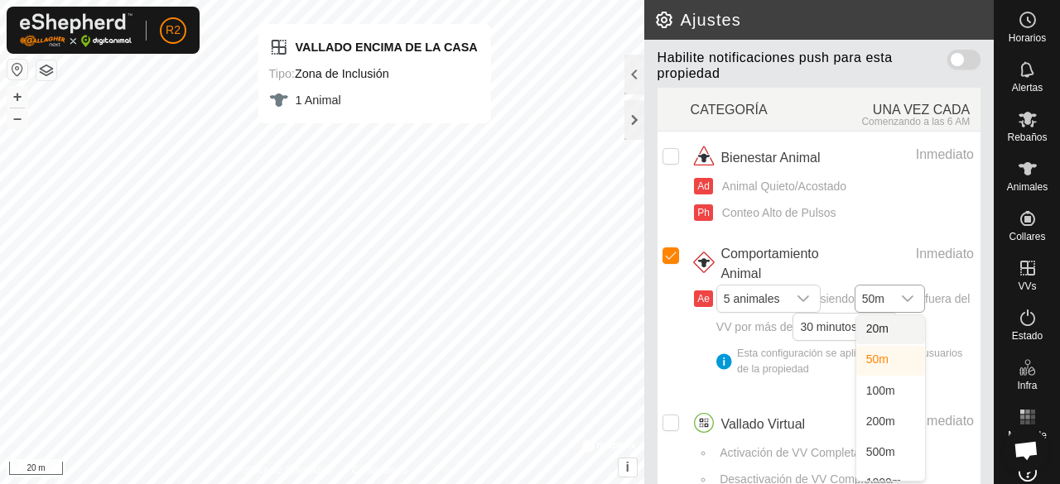
click at [894, 325] on li "20m" at bounding box center [890, 329] width 69 height 29
click at [897, 331] on div "dropdown trigger" at bounding box center [879, 327] width 33 height 26
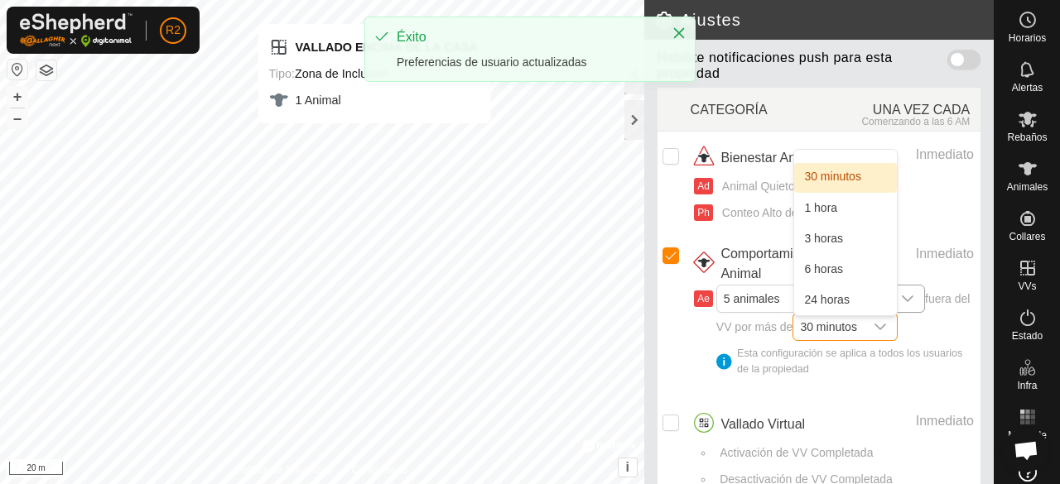
scroll to position [0, 0]
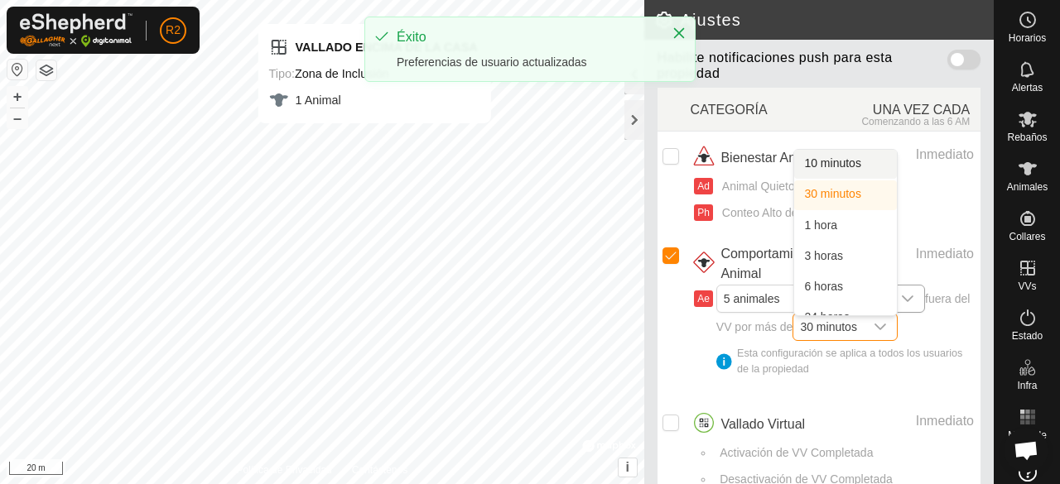
click at [858, 158] on li "10 minutos" at bounding box center [845, 164] width 103 height 29
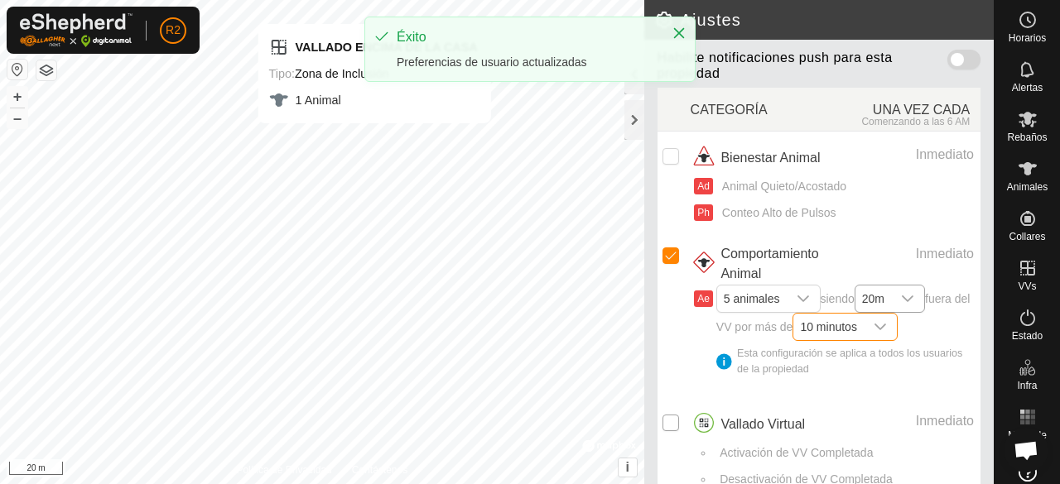
click at [662, 415] on input "Row Unselected" at bounding box center [670, 423] width 17 height 17
checkbox input "true"
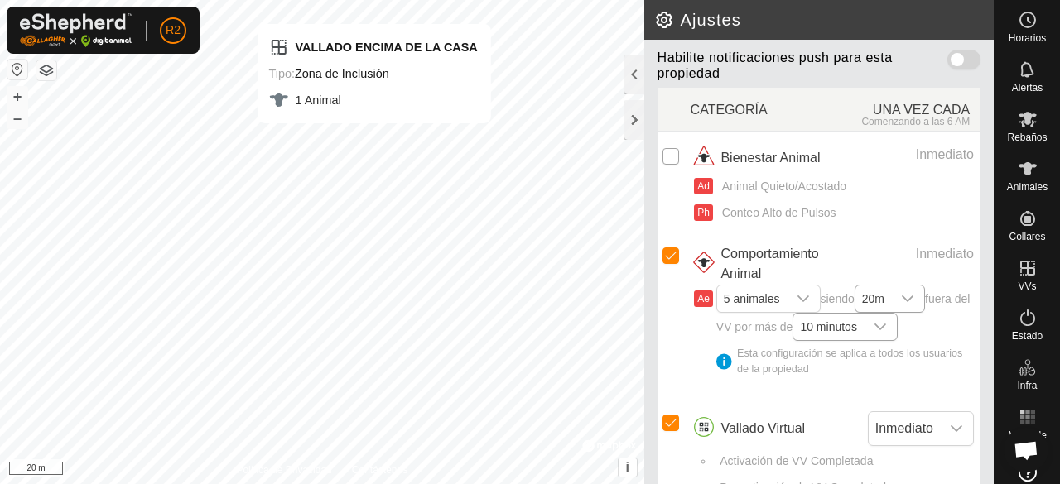
click at [673, 153] on input "Row Unselected" at bounding box center [670, 156] width 17 height 17
checkbox input "true"
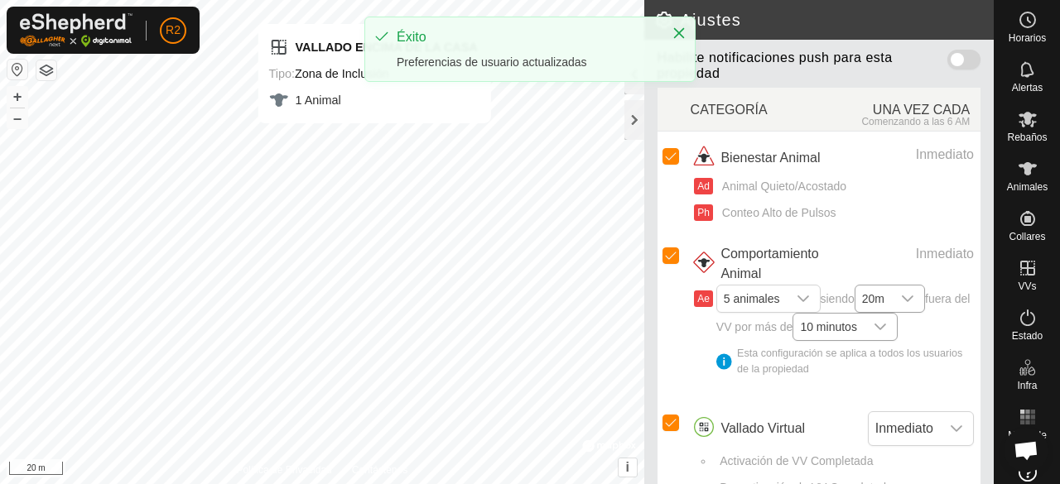
scroll to position [264, 0]
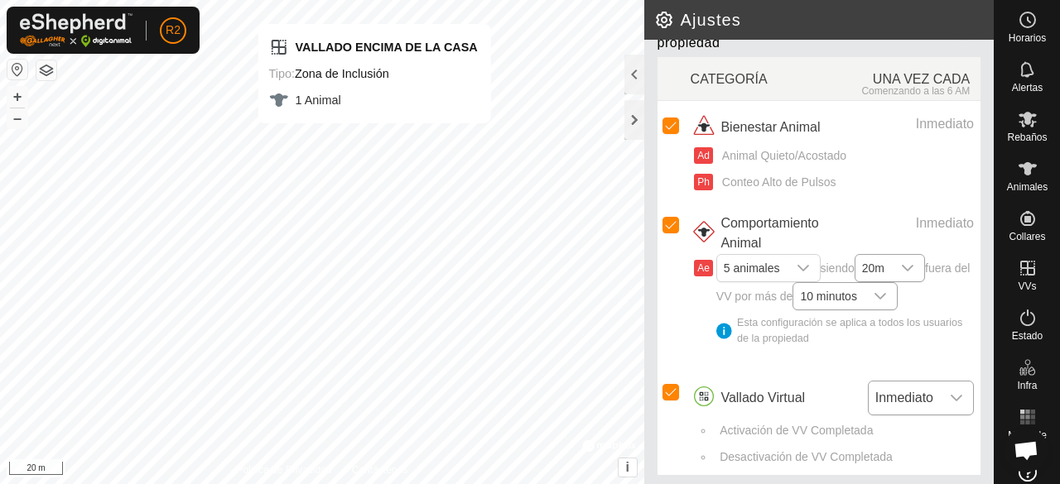
click at [950, 392] on icon "dropdown trigger" at bounding box center [956, 398] width 13 height 13
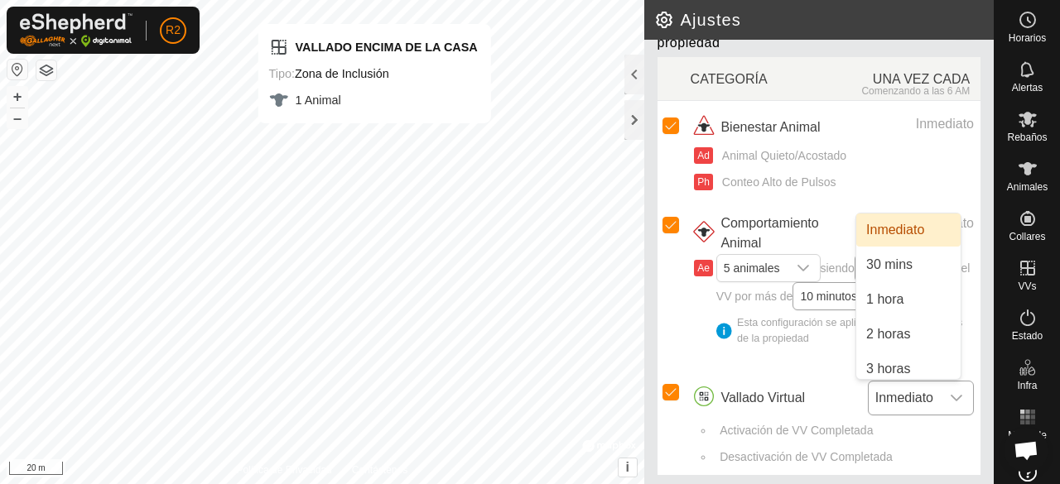
click at [950, 392] on icon "dropdown trigger" at bounding box center [956, 398] width 13 height 13
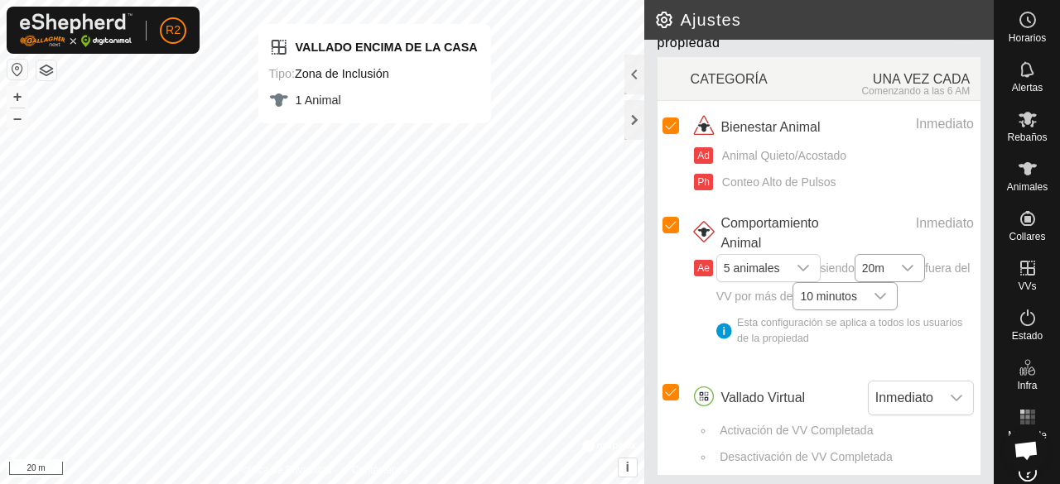
click at [979, 73] on article "Notificaciones de la Aplicación Móvil Habilite notificaciones push para esta pr…" at bounding box center [818, 229] width 349 height 518
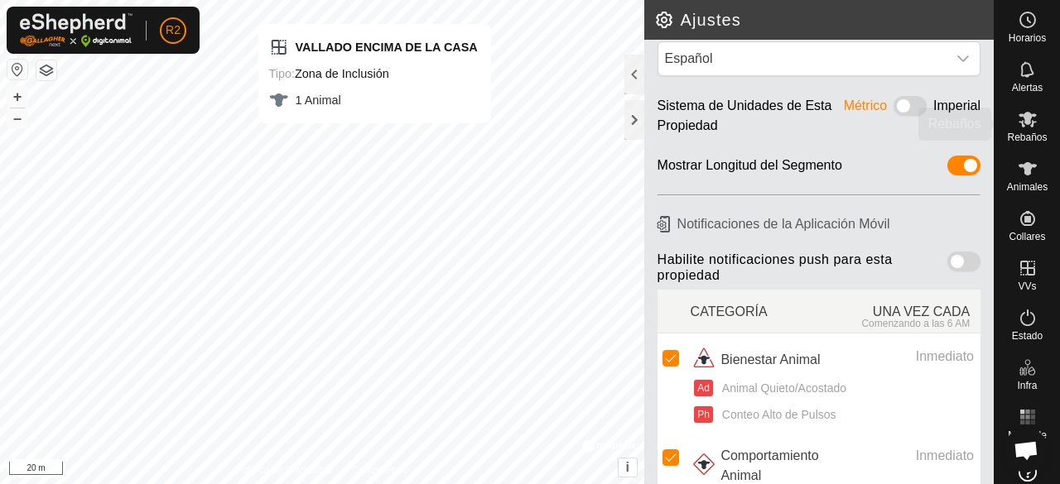
scroll to position [31, 0]
click at [1038, 77] on div "Alertas" at bounding box center [1026, 75] width 65 height 50
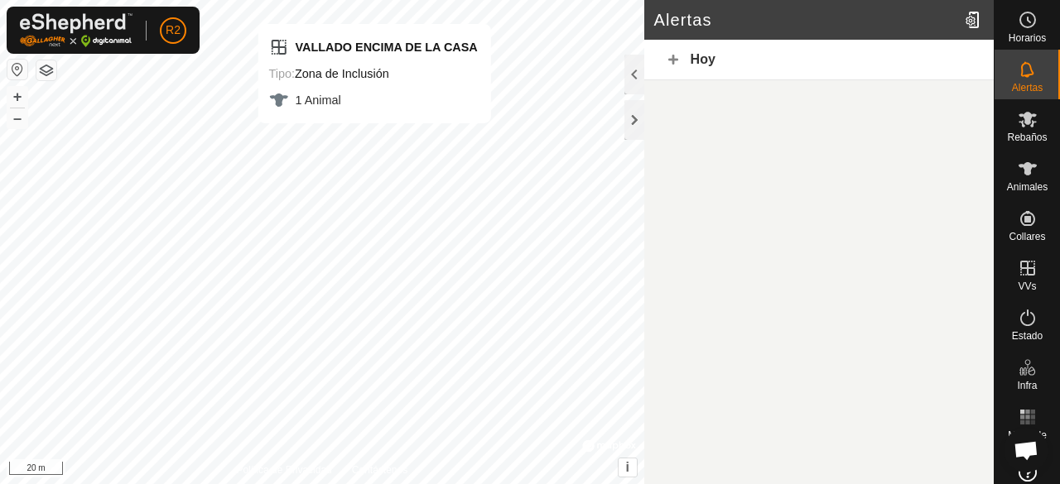
click at [899, 70] on div "Hoy" at bounding box center [818, 60] width 349 height 41
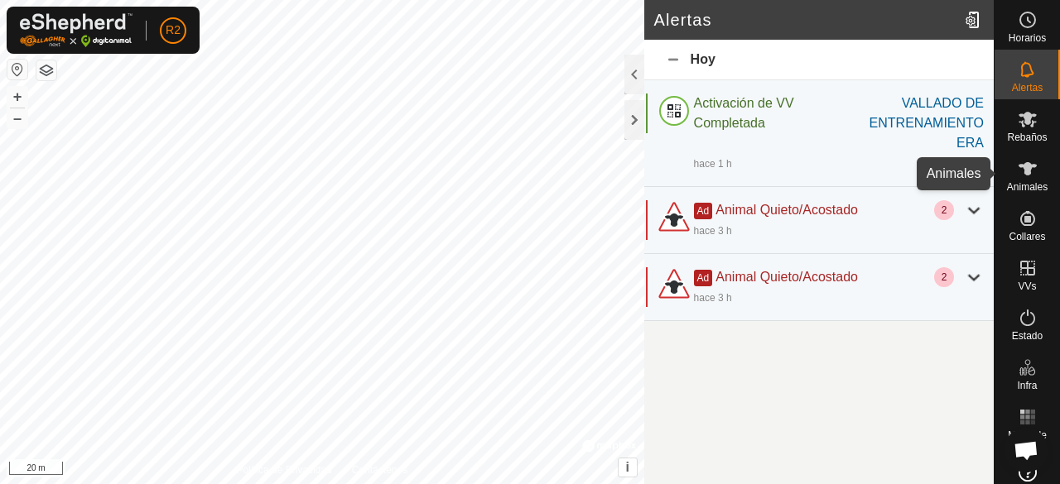
click at [1022, 172] on icon at bounding box center [1027, 168] width 18 height 13
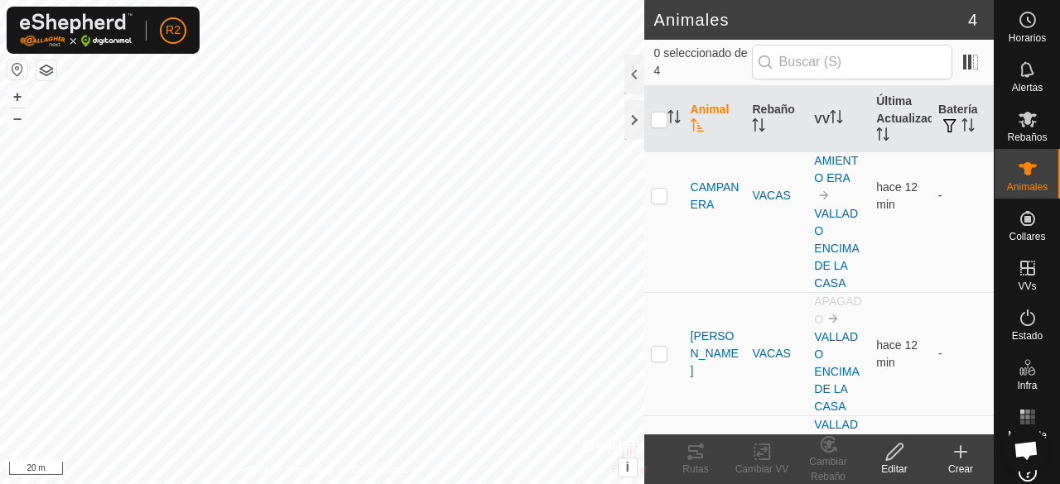
scroll to position [35, 0]
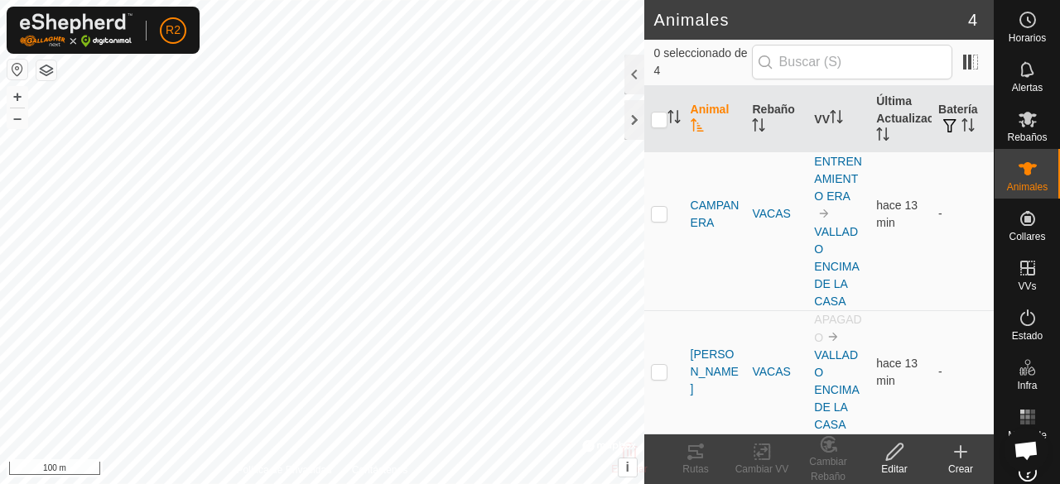
click at [968, 464] on div "Crear" at bounding box center [960, 469] width 66 height 15
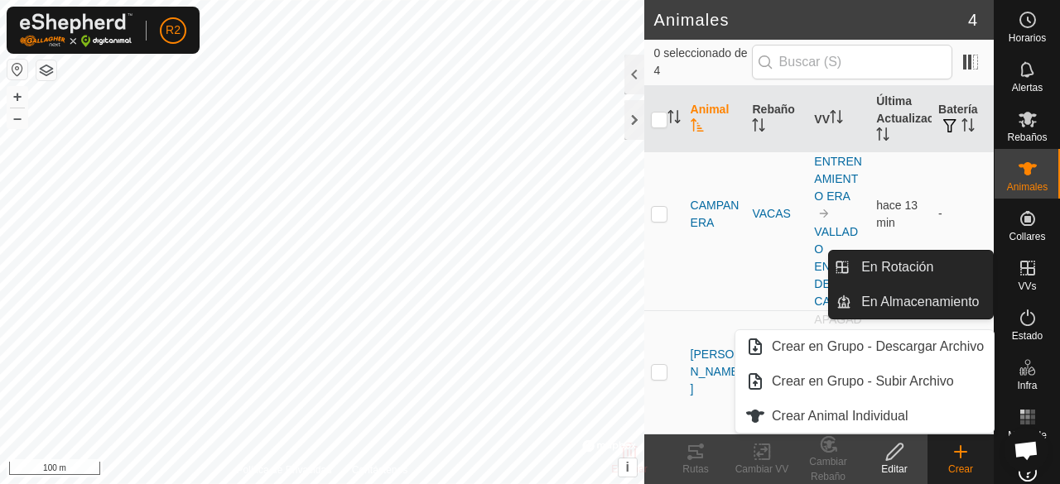
click at [1030, 275] on icon at bounding box center [1027, 268] width 20 height 20
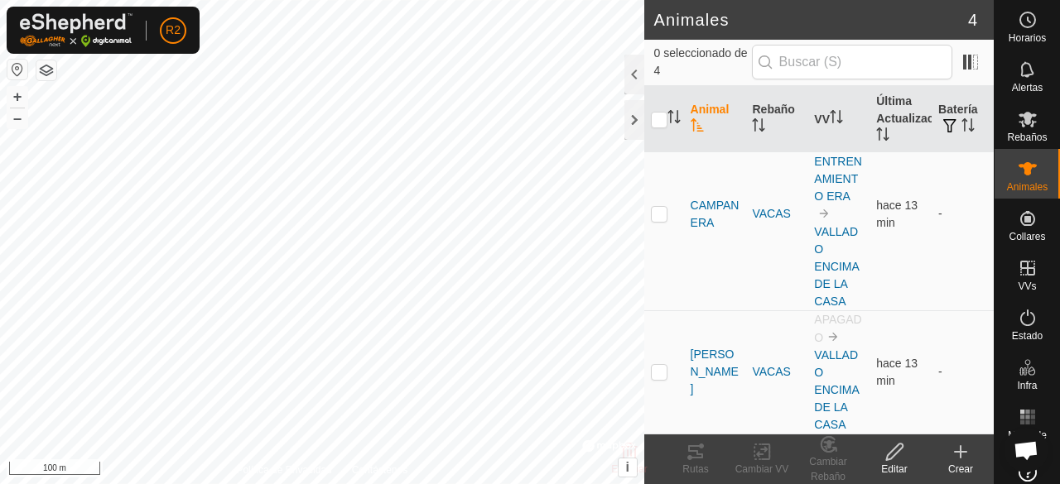
click at [964, 456] on icon at bounding box center [960, 452] width 20 height 20
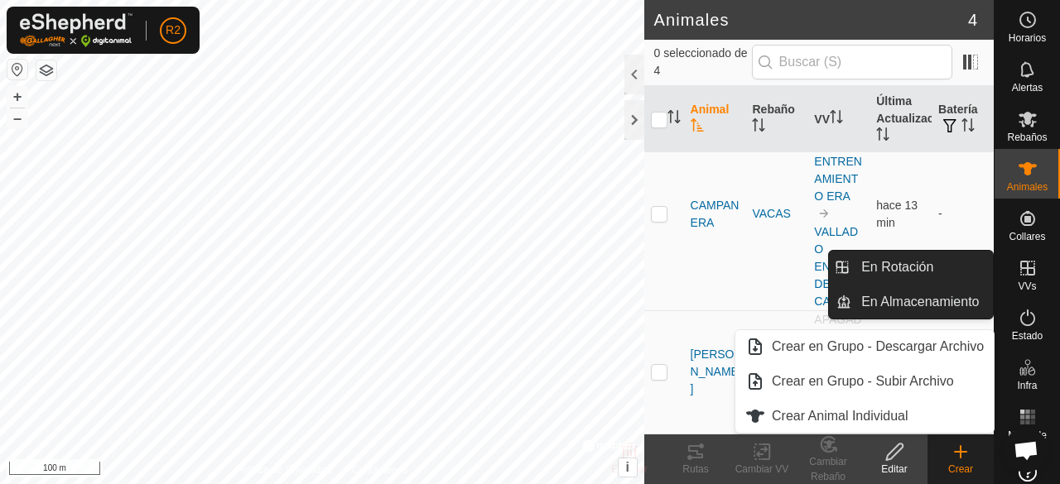
click at [1021, 268] on icon at bounding box center [1027, 268] width 15 height 15
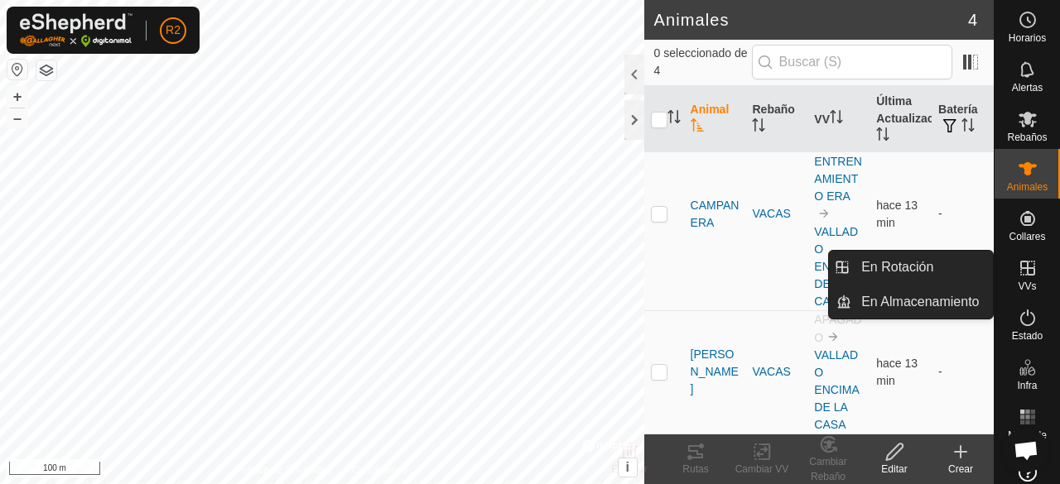
click at [1021, 268] on icon at bounding box center [1027, 268] width 15 height 15
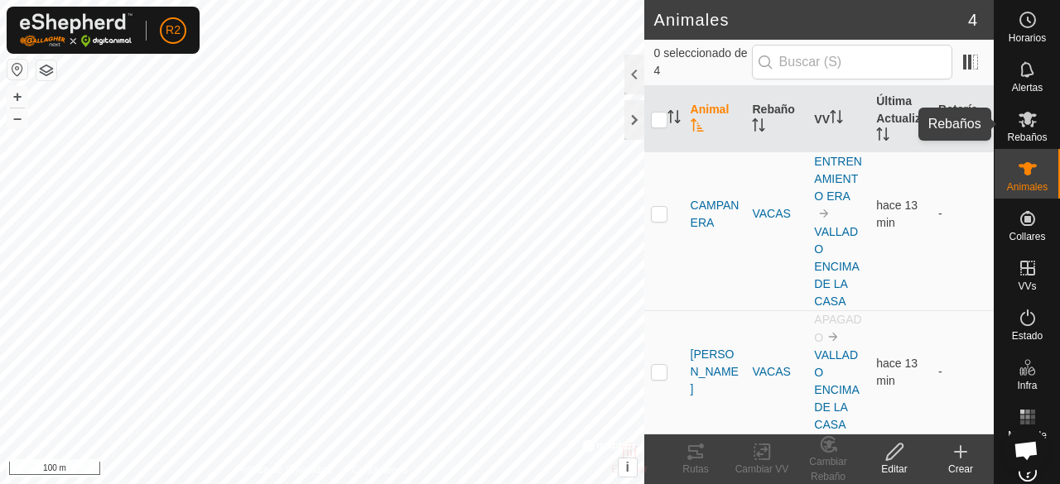
click at [1028, 113] on icon at bounding box center [1027, 119] width 20 height 20
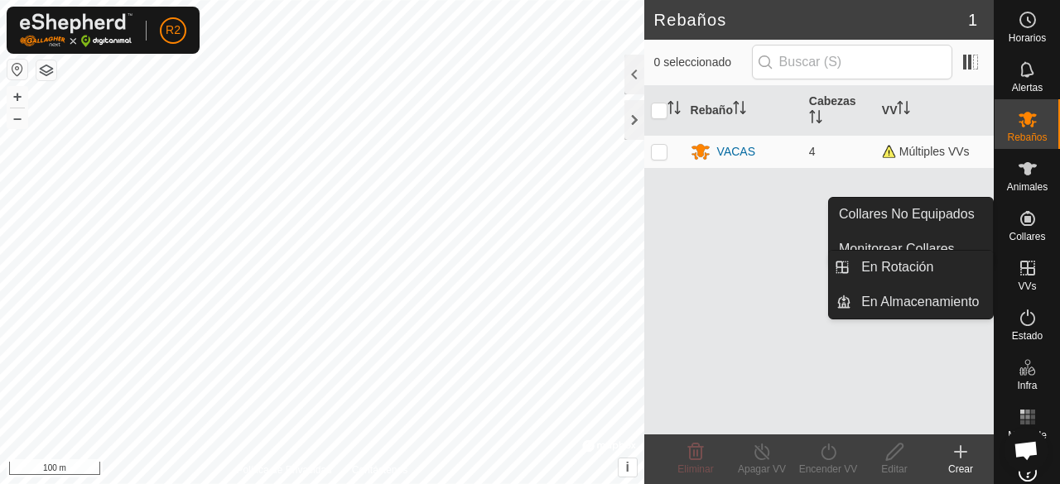
click at [1029, 268] on icon at bounding box center [1027, 268] width 20 height 20
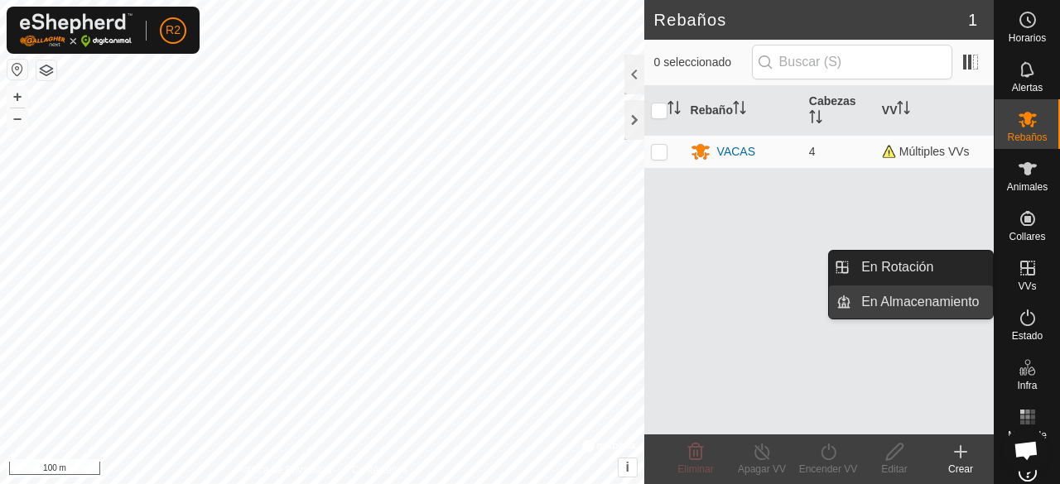
click at [972, 294] on link "En Almacenamiento" at bounding box center [922, 302] width 142 height 33
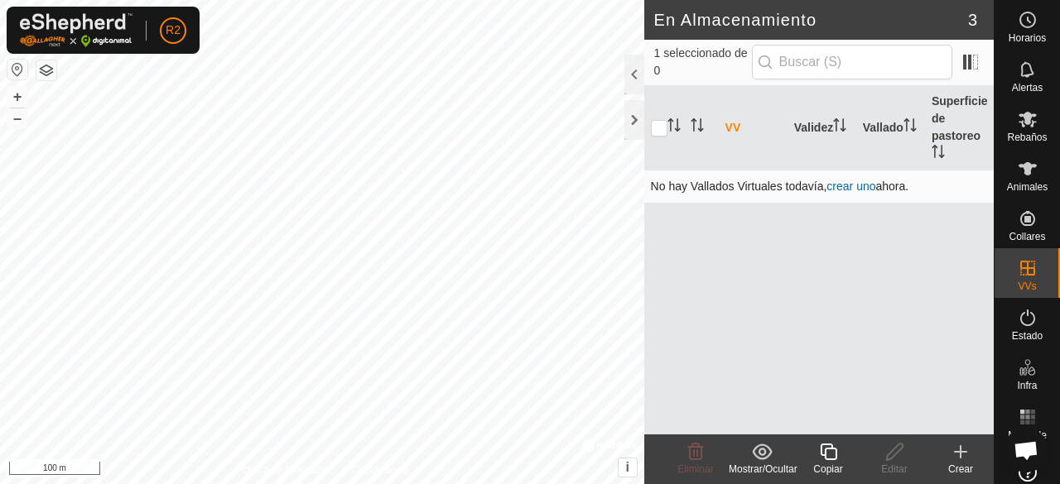
click at [846, 188] on link "crear uno" at bounding box center [850, 186] width 49 height 13
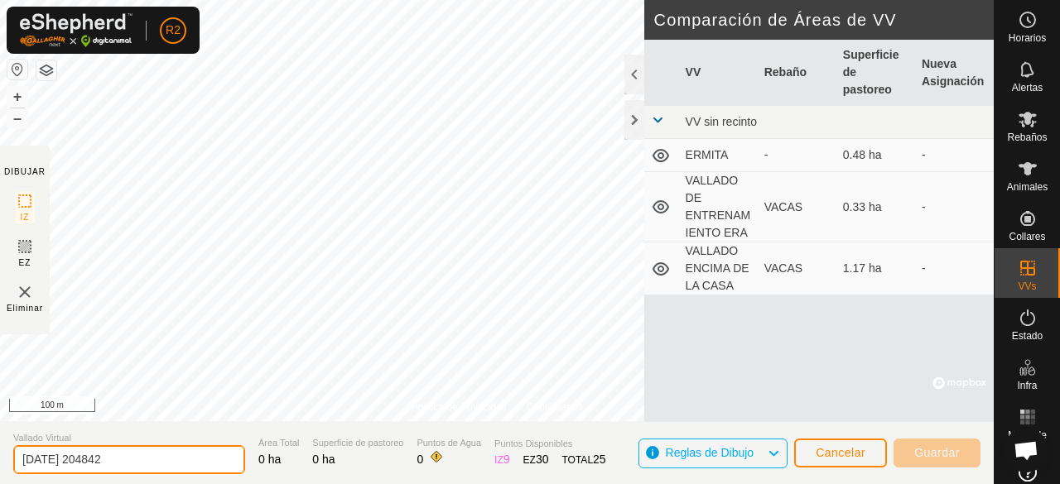
click at [149, 472] on input "[DATE] 204842" at bounding box center [129, 459] width 232 height 29
type input "2"
click at [166, 463] on input "VALLADO NORTE" at bounding box center [129, 459] width 232 height 29
type input "VALLADO NORTE"
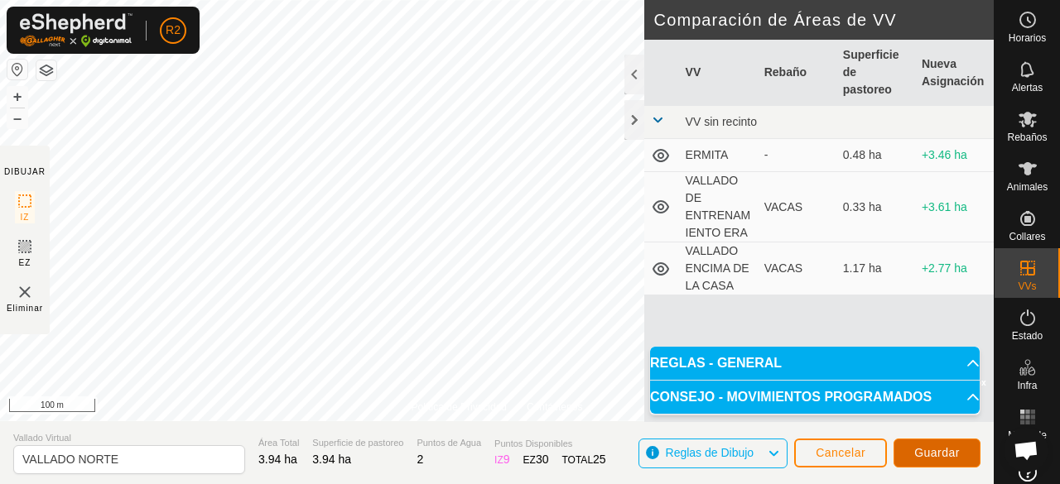
click at [944, 455] on span "Guardar" at bounding box center [937, 452] width 46 height 13
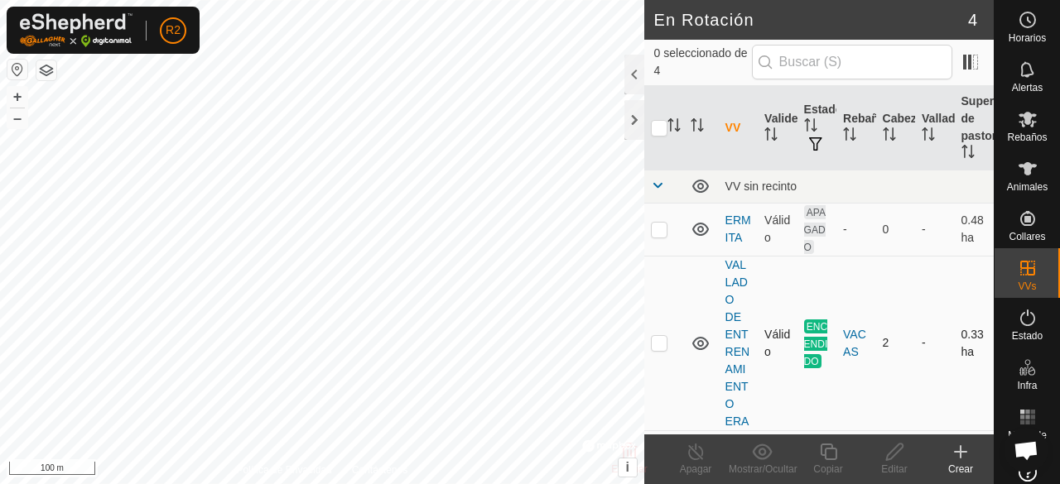
click at [807, 358] on span "ENCENDIDO" at bounding box center [816, 344] width 24 height 49
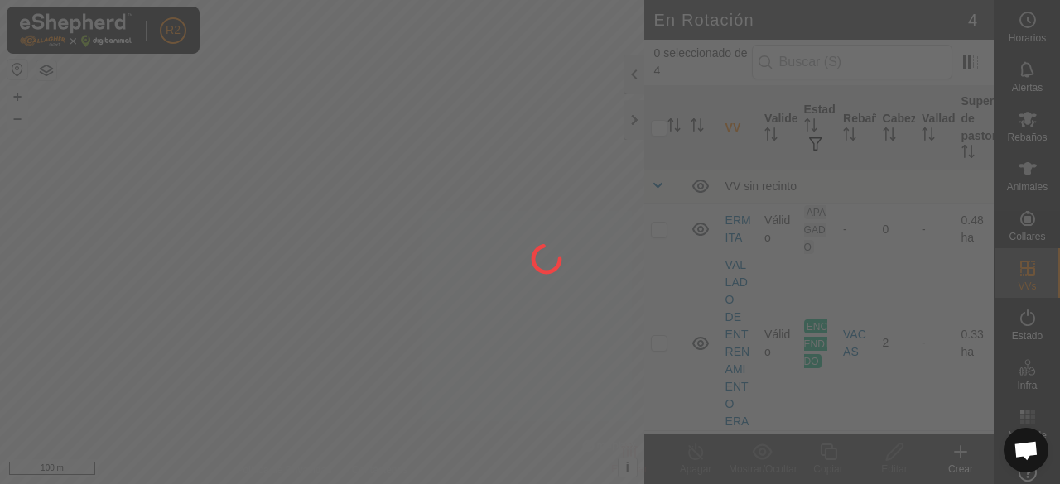
click at [825, 352] on div at bounding box center [530, 242] width 1060 height 484
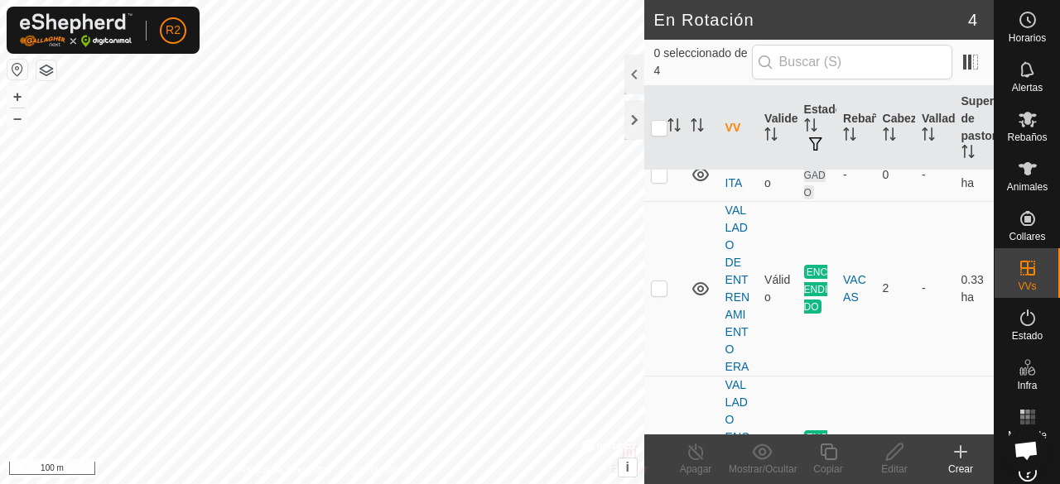
scroll to position [57, 0]
click at [657, 285] on p-checkbox at bounding box center [659, 285] width 17 height 13
checkbox input "true"
click at [700, 454] on icon at bounding box center [695, 452] width 21 height 20
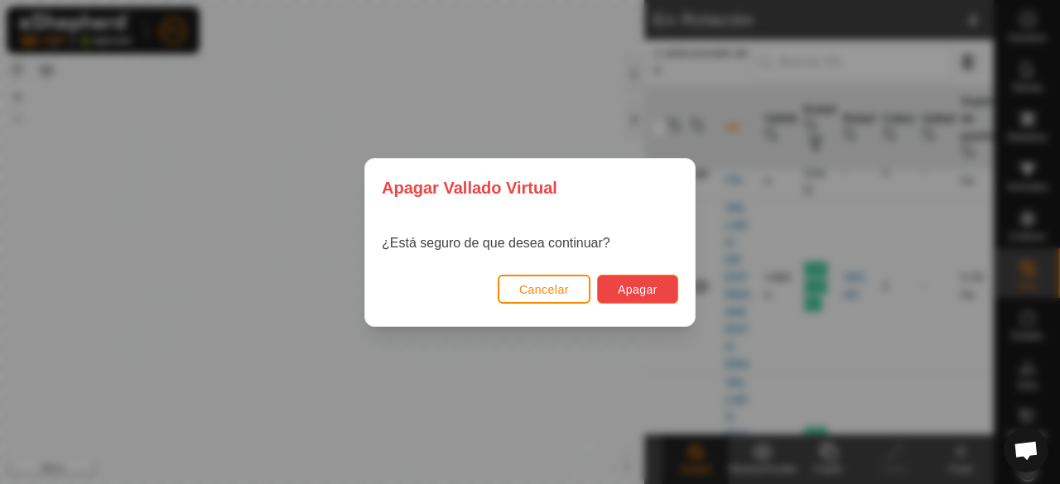
click at [641, 281] on button "Apagar" at bounding box center [637, 289] width 81 height 29
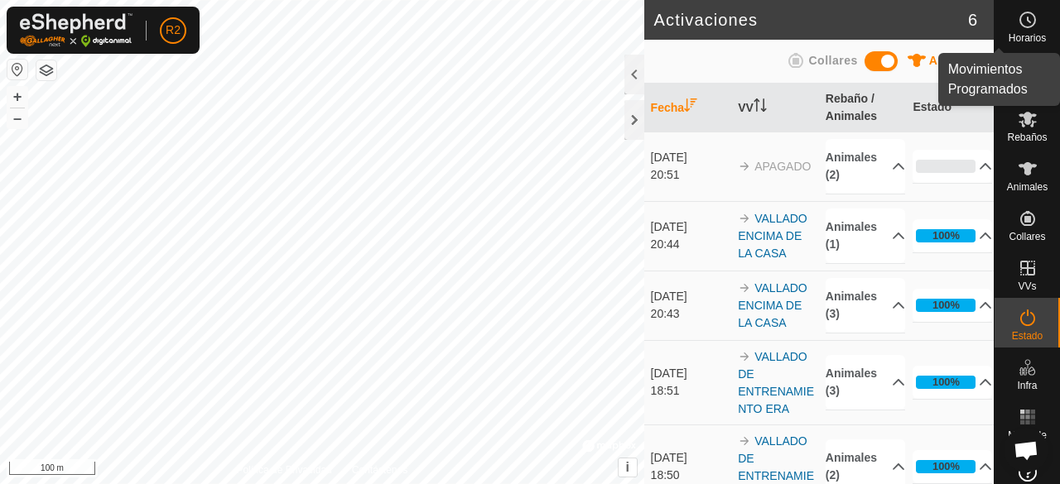
click at [1021, 26] on icon at bounding box center [1027, 20] width 20 height 20
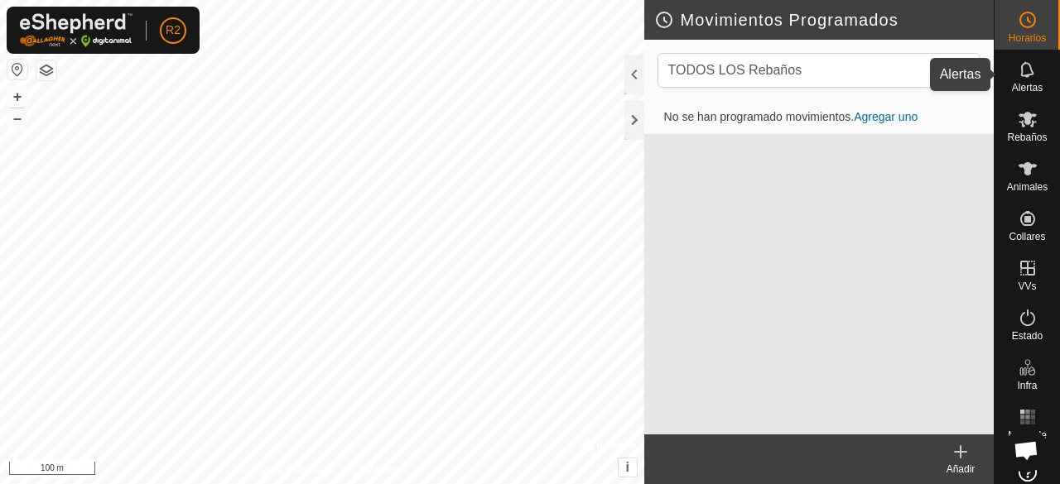
click at [1020, 83] on span "Alertas" at bounding box center [1027, 88] width 31 height 10
